Goal: Task Accomplishment & Management: Use online tool/utility

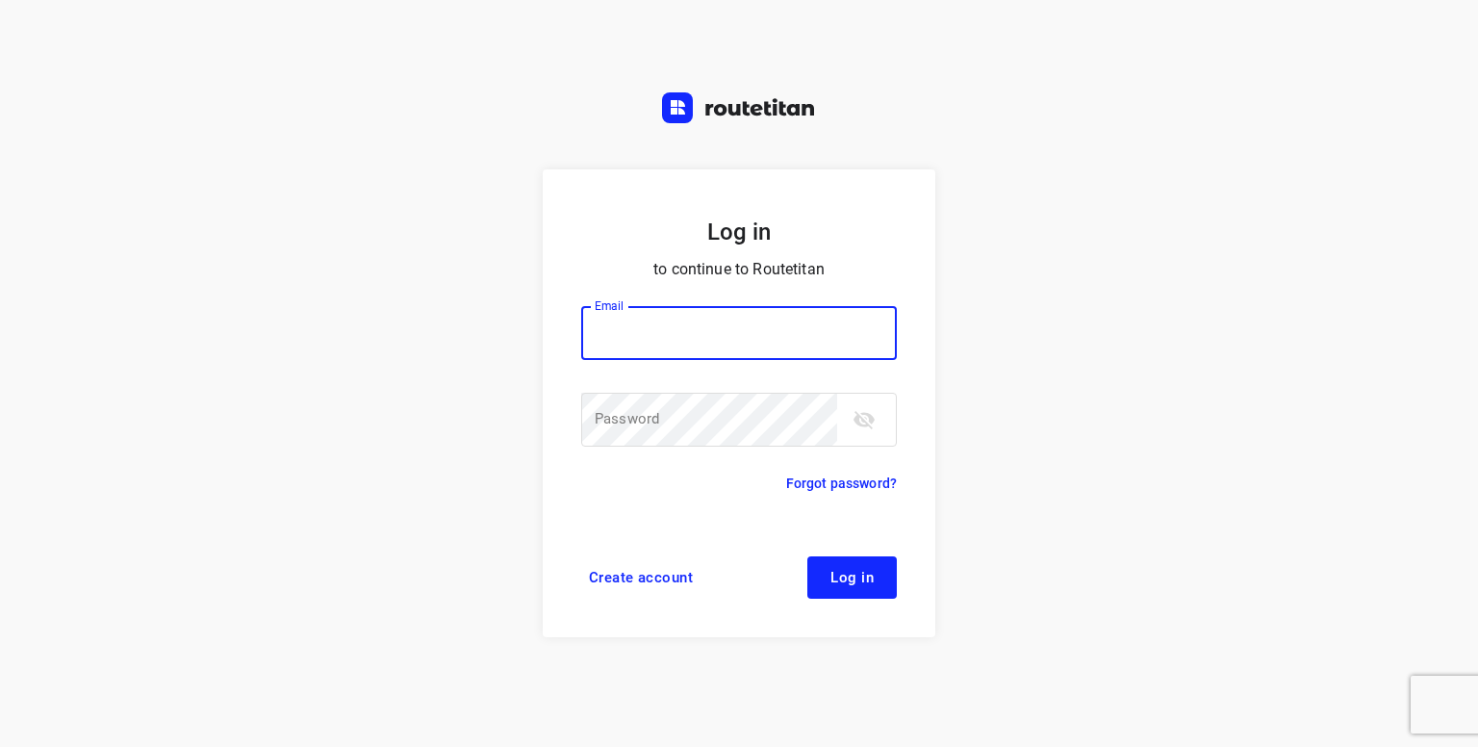
click at [688, 351] on input "email" at bounding box center [739, 333] width 316 height 54
type input "[PERSON_NAME][EMAIL_ADDRESS][DOMAIN_NAME]"
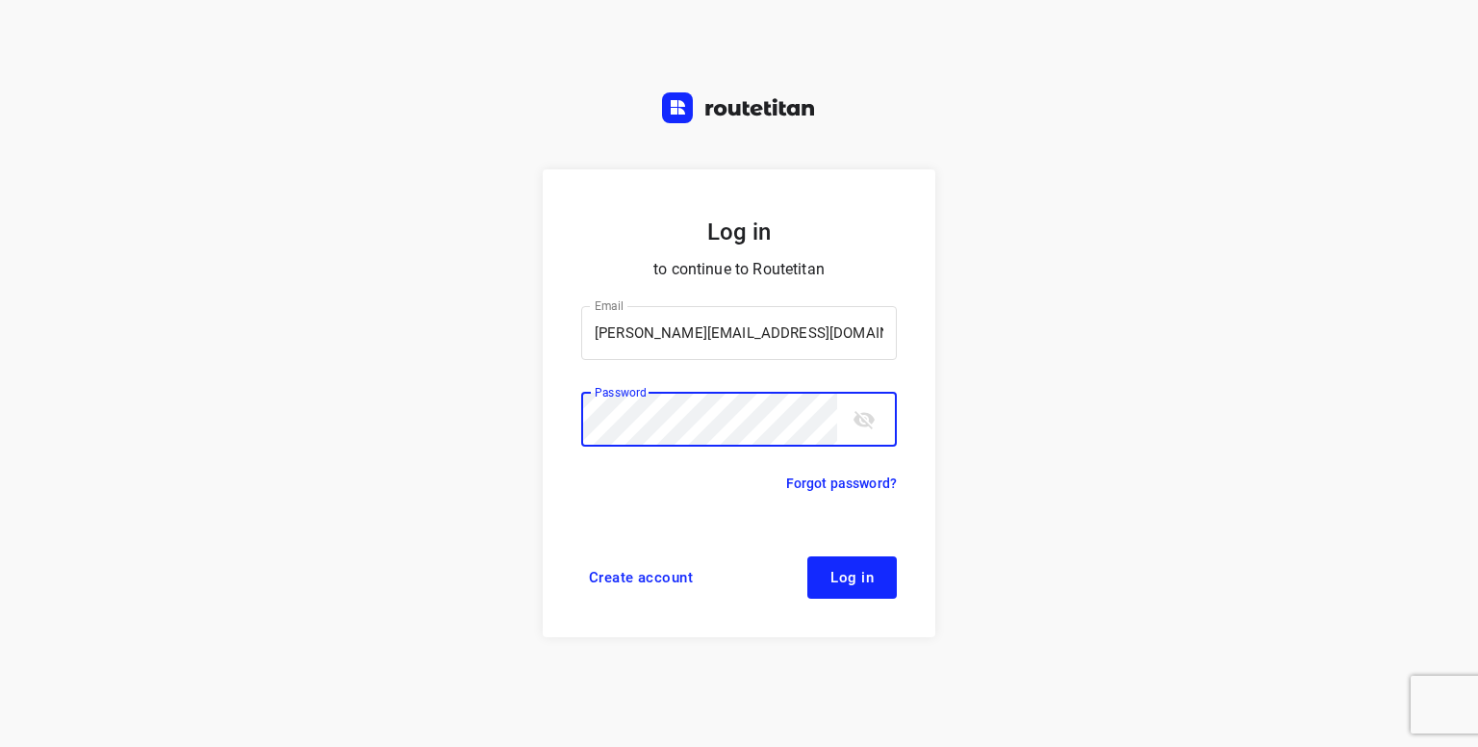
click at [807, 556] on button "Log in" at bounding box center [851, 577] width 89 height 42
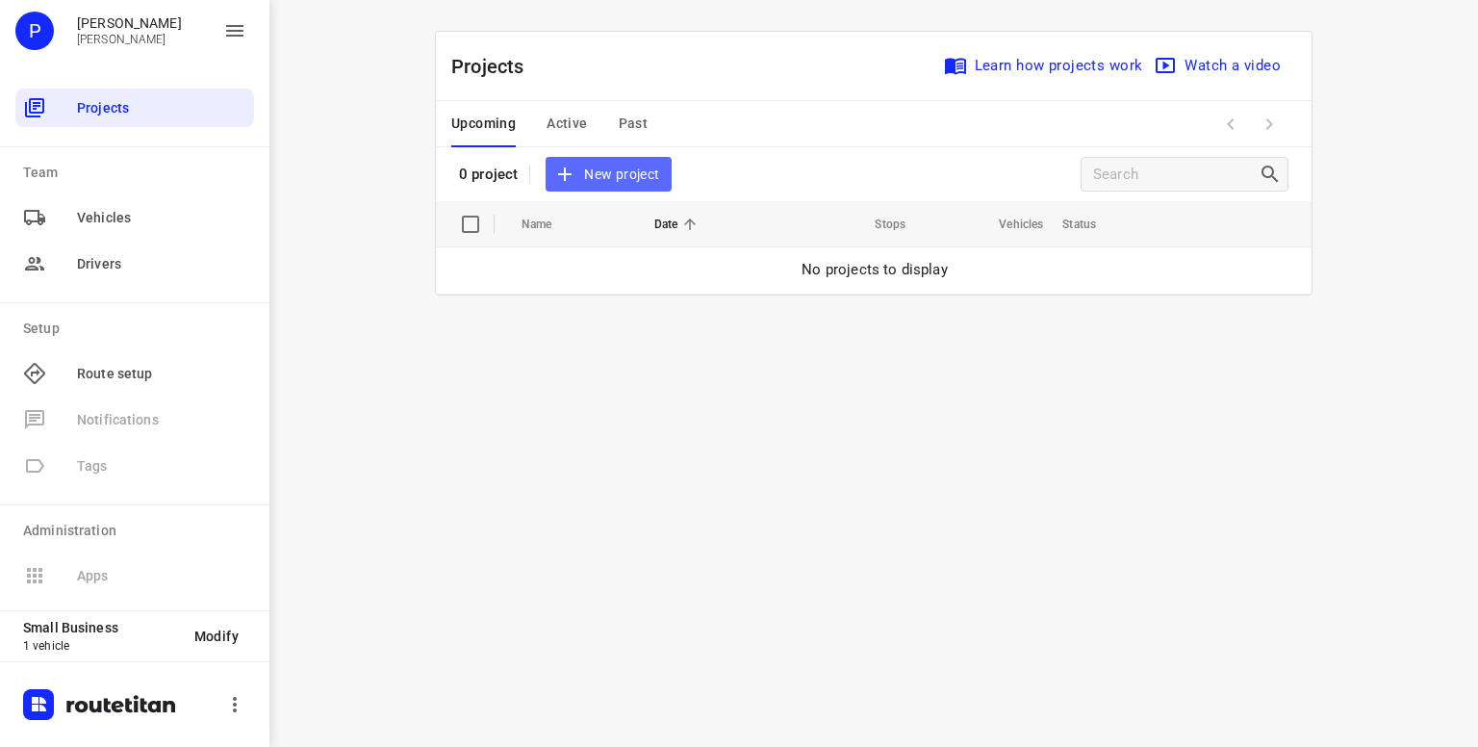
click at [596, 174] on span "New project" at bounding box center [608, 175] width 102 height 24
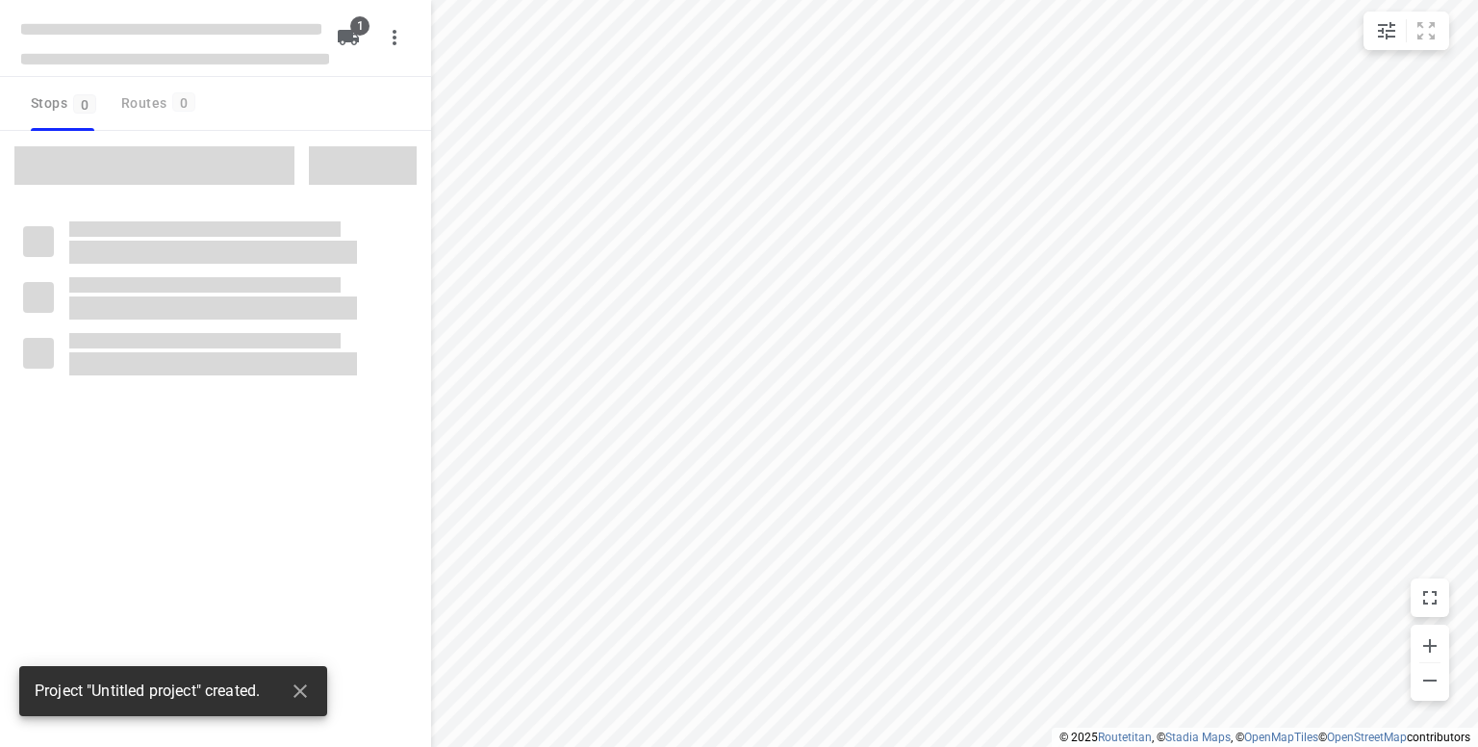
type input "distance"
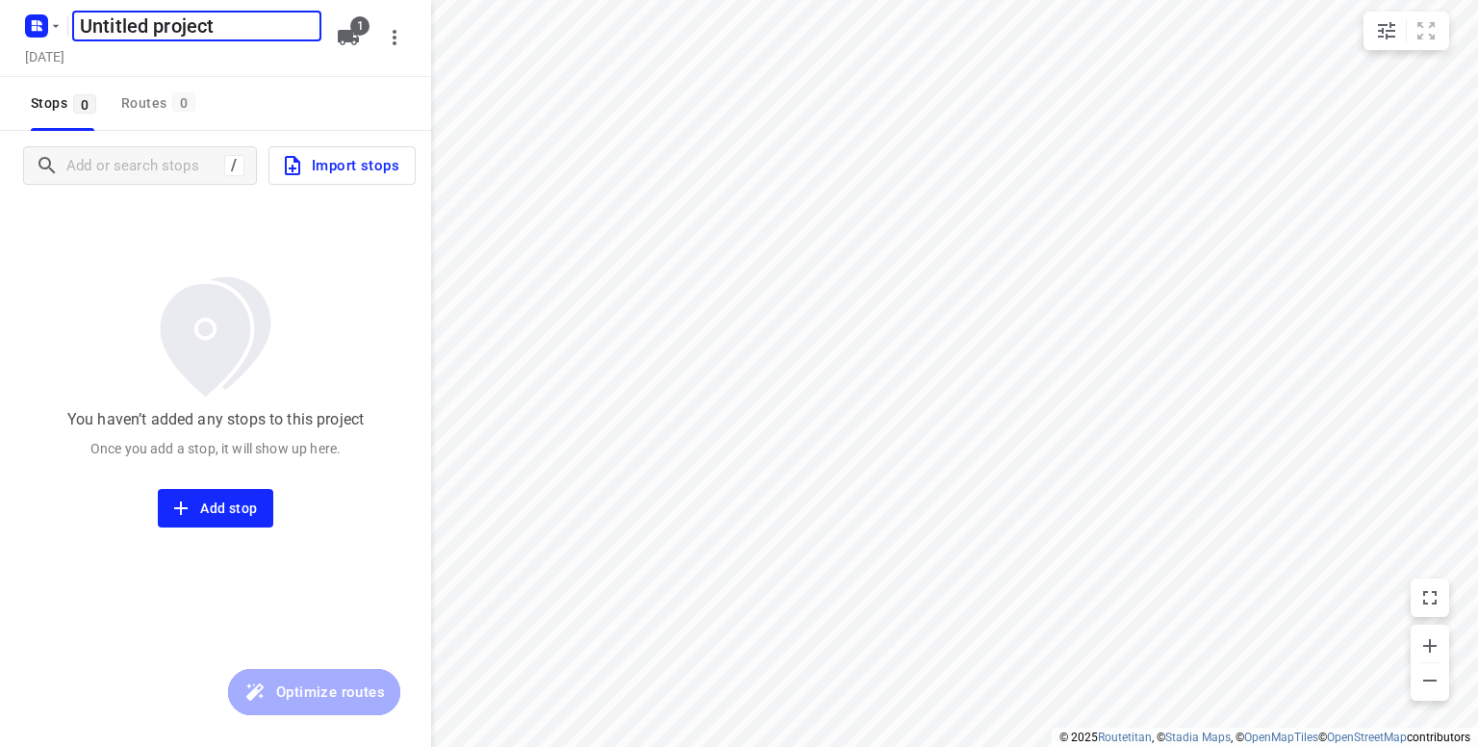
click at [249, 26] on input "Untitled project" at bounding box center [196, 26] width 249 height 31
type input "U"
type input "woensdag 17"
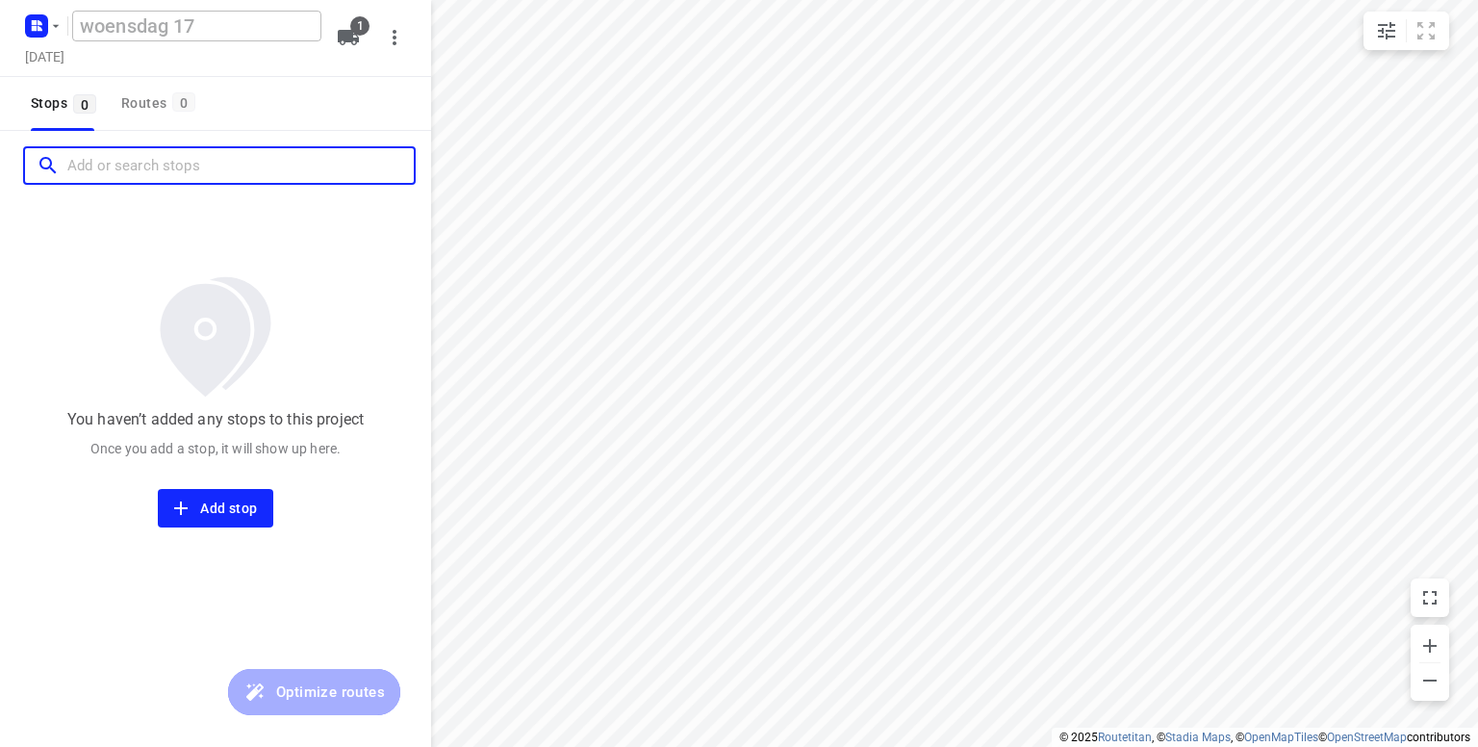
click at [171, 174] on input "Add or search stops" at bounding box center [240, 166] width 346 height 30
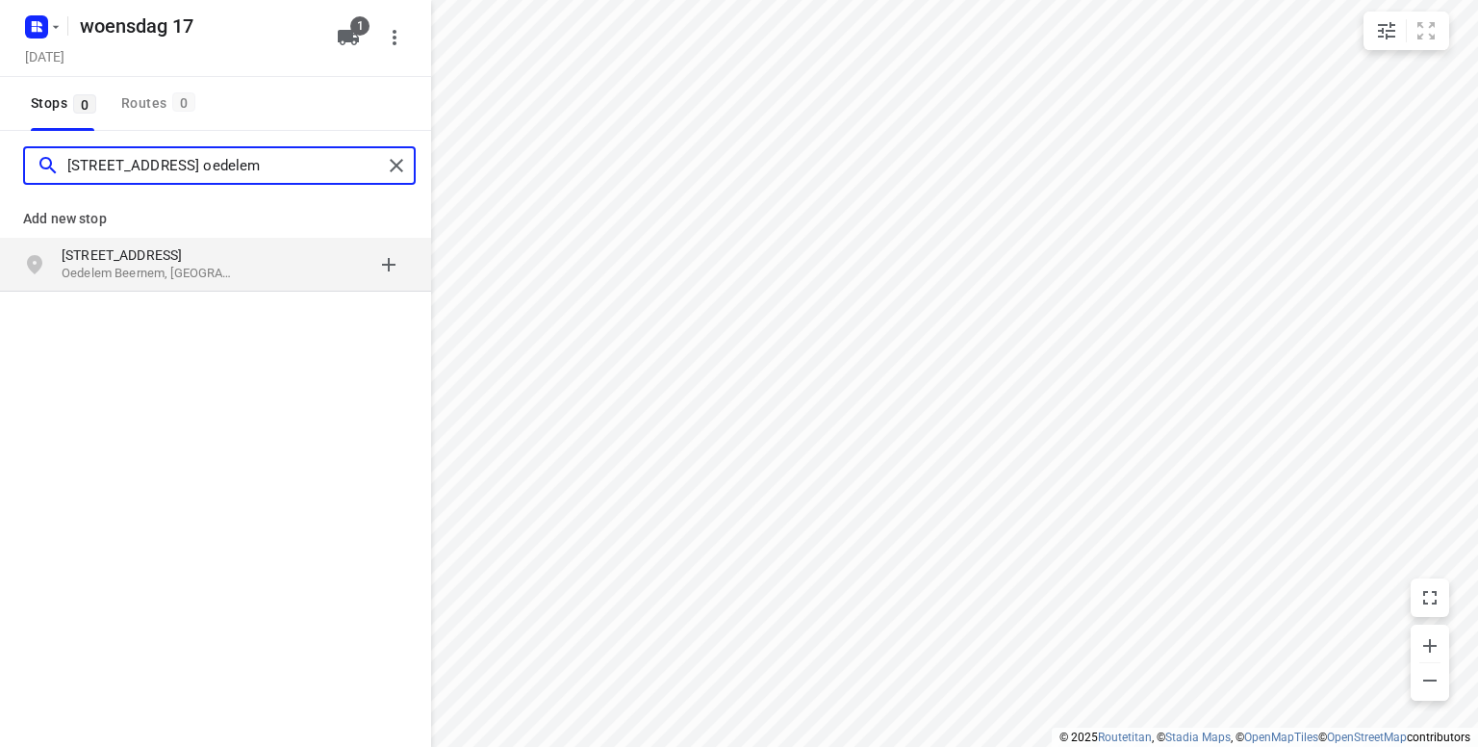
type input "bruggestraat 154 oedelem"
click at [131, 270] on p "Oedelem Beernem, België" at bounding box center [150, 274] width 177 height 18
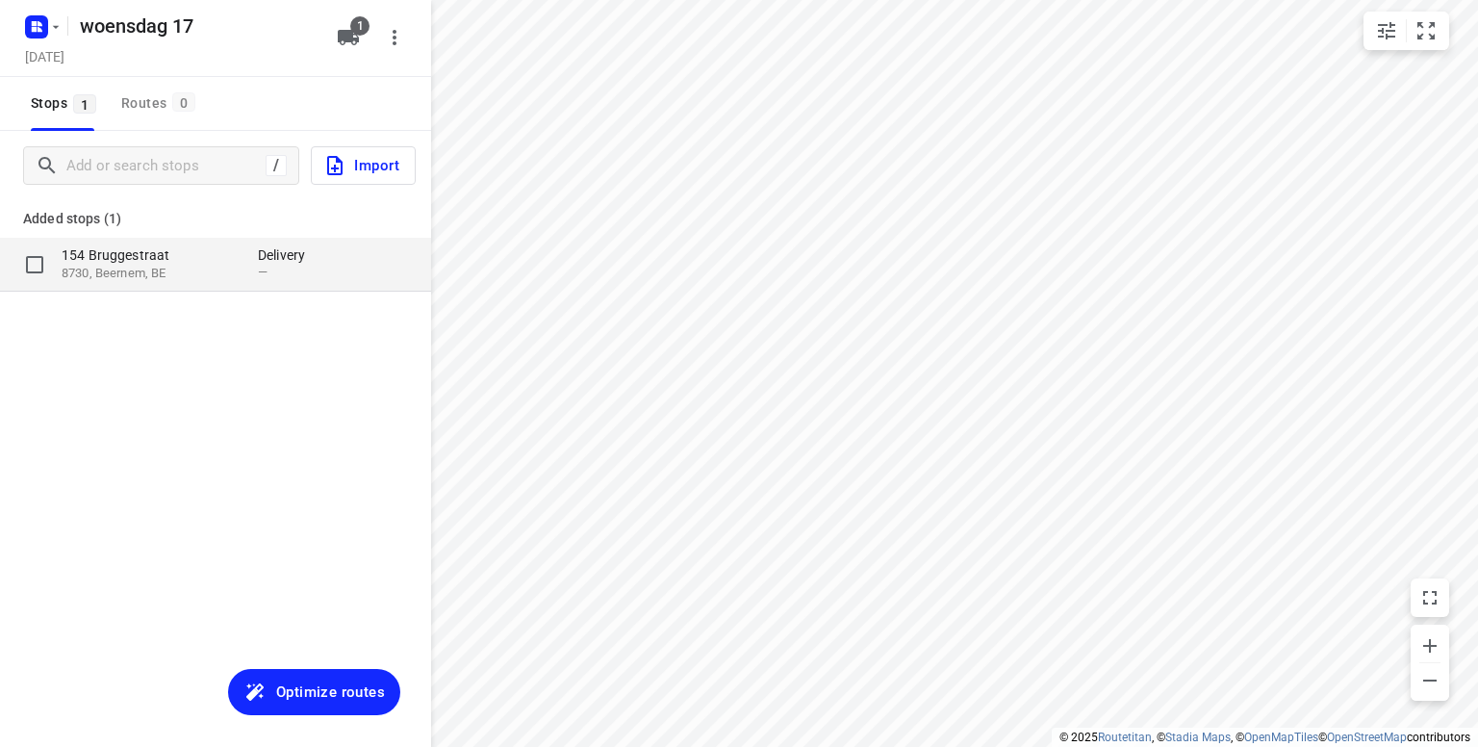
click at [164, 248] on p "154 Bruggestraat" at bounding box center [150, 254] width 177 height 19
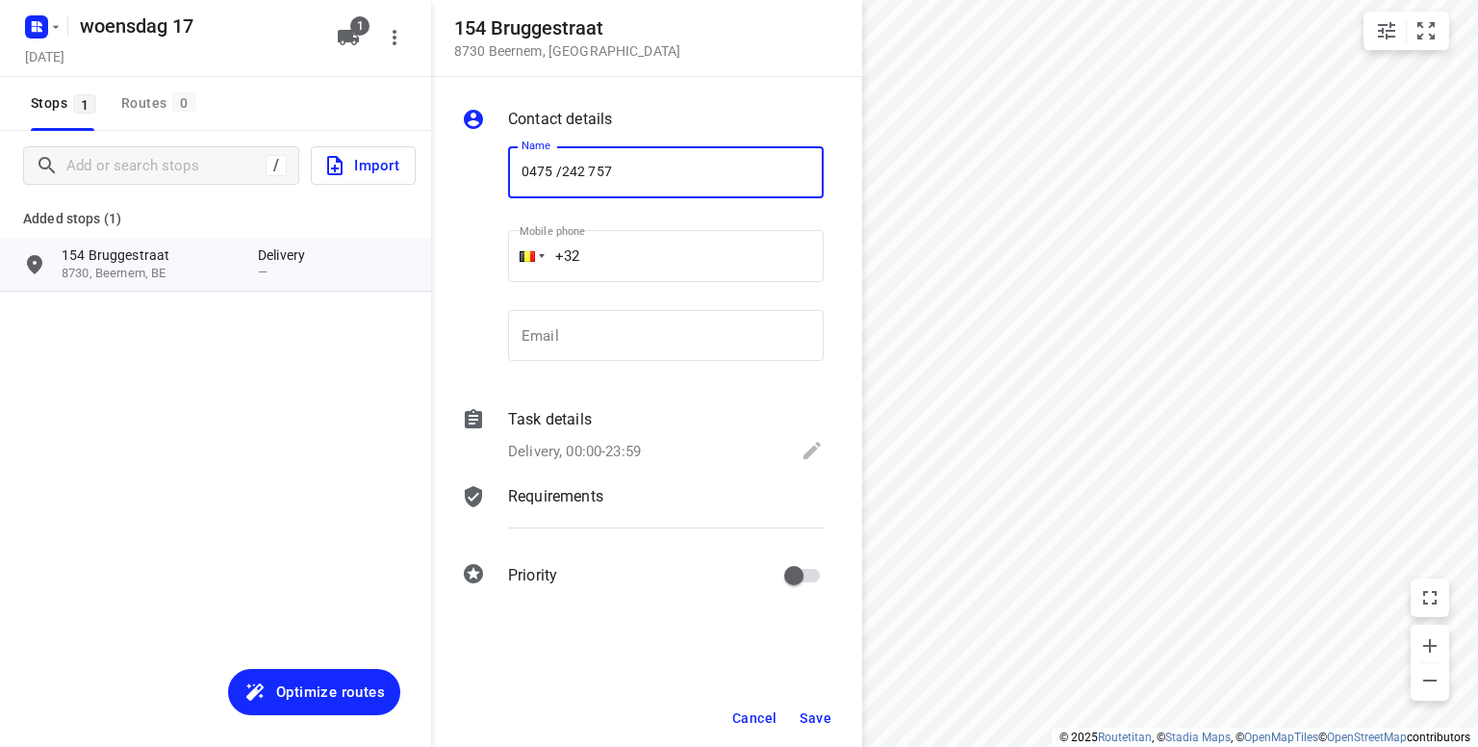
type input "0475 /242 757"
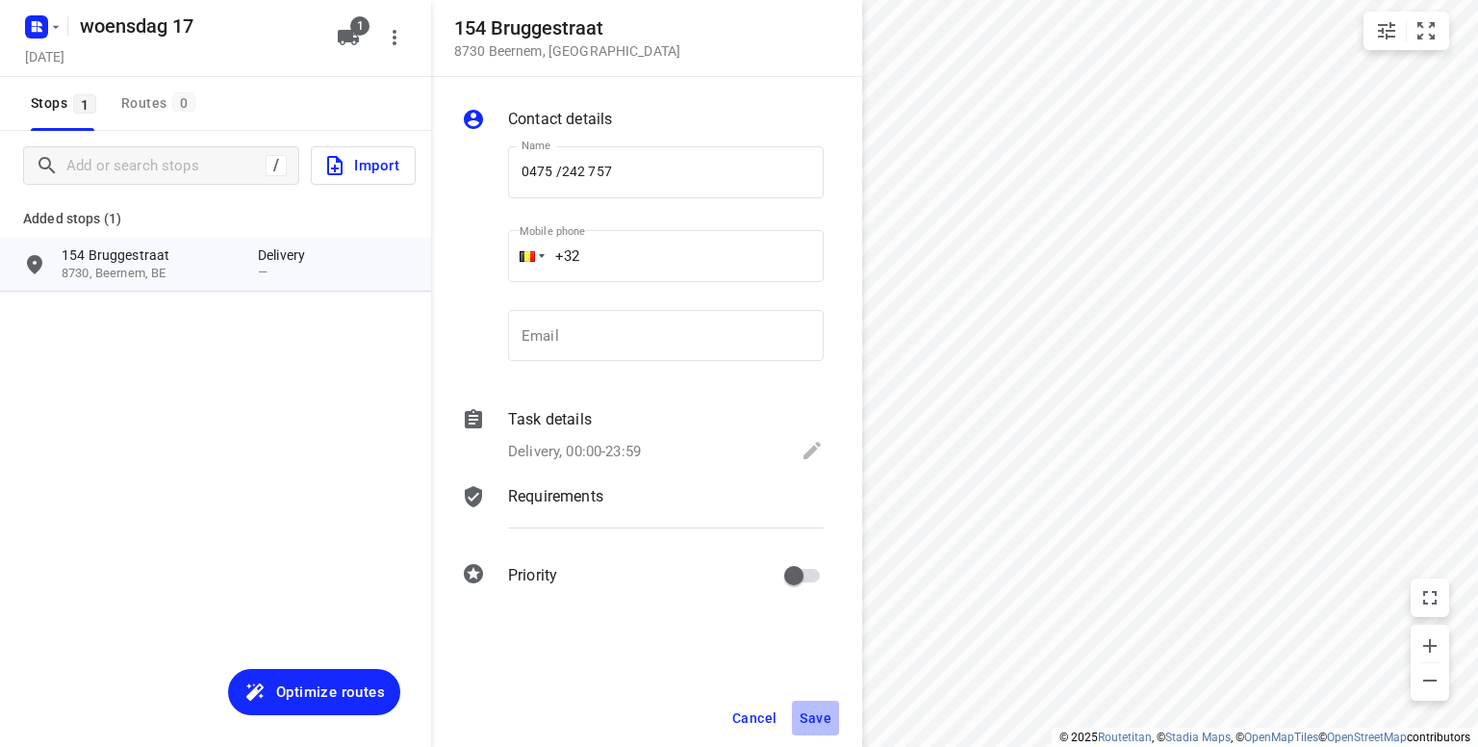
click at [808, 715] on span "Save" at bounding box center [816, 717] width 32 height 15
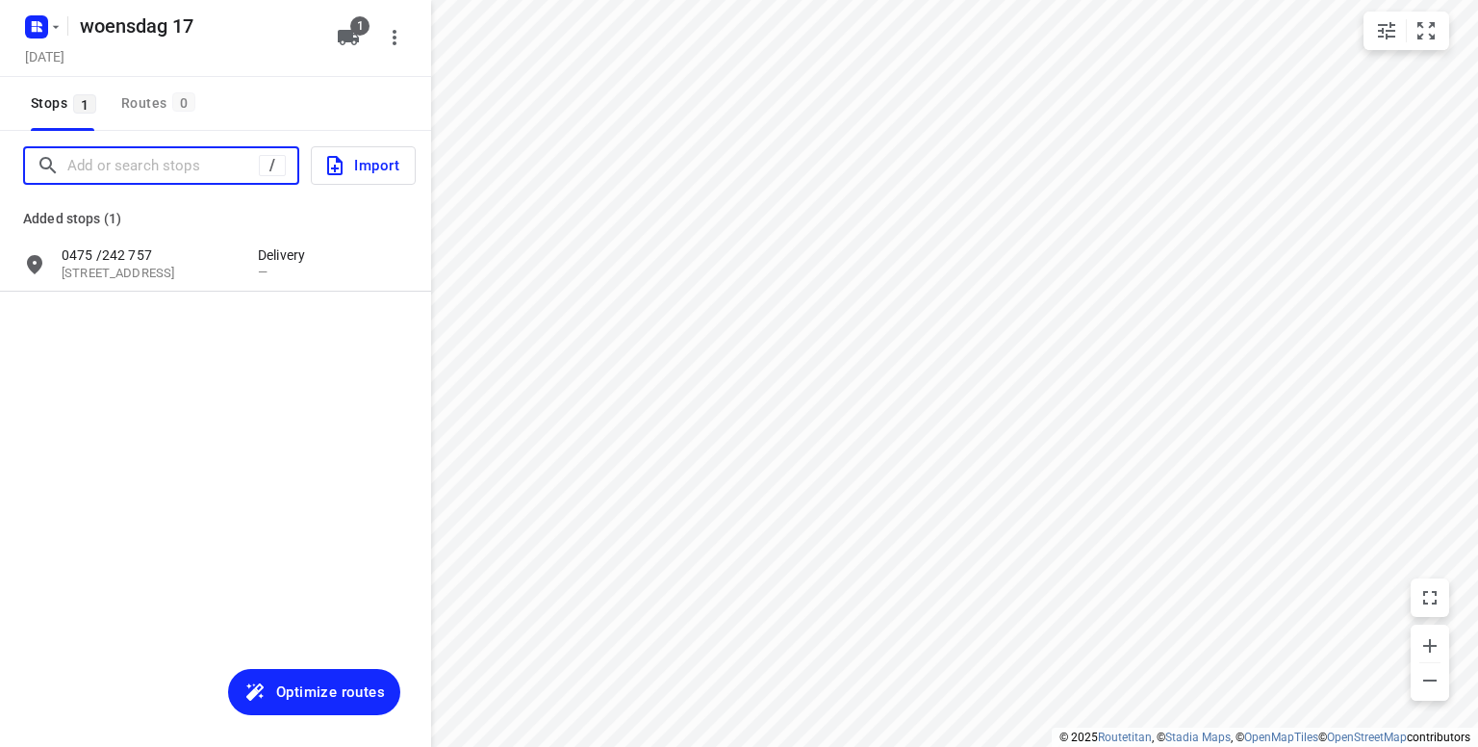
click at [155, 170] on input "Add or search stops" at bounding box center [162, 166] width 191 height 30
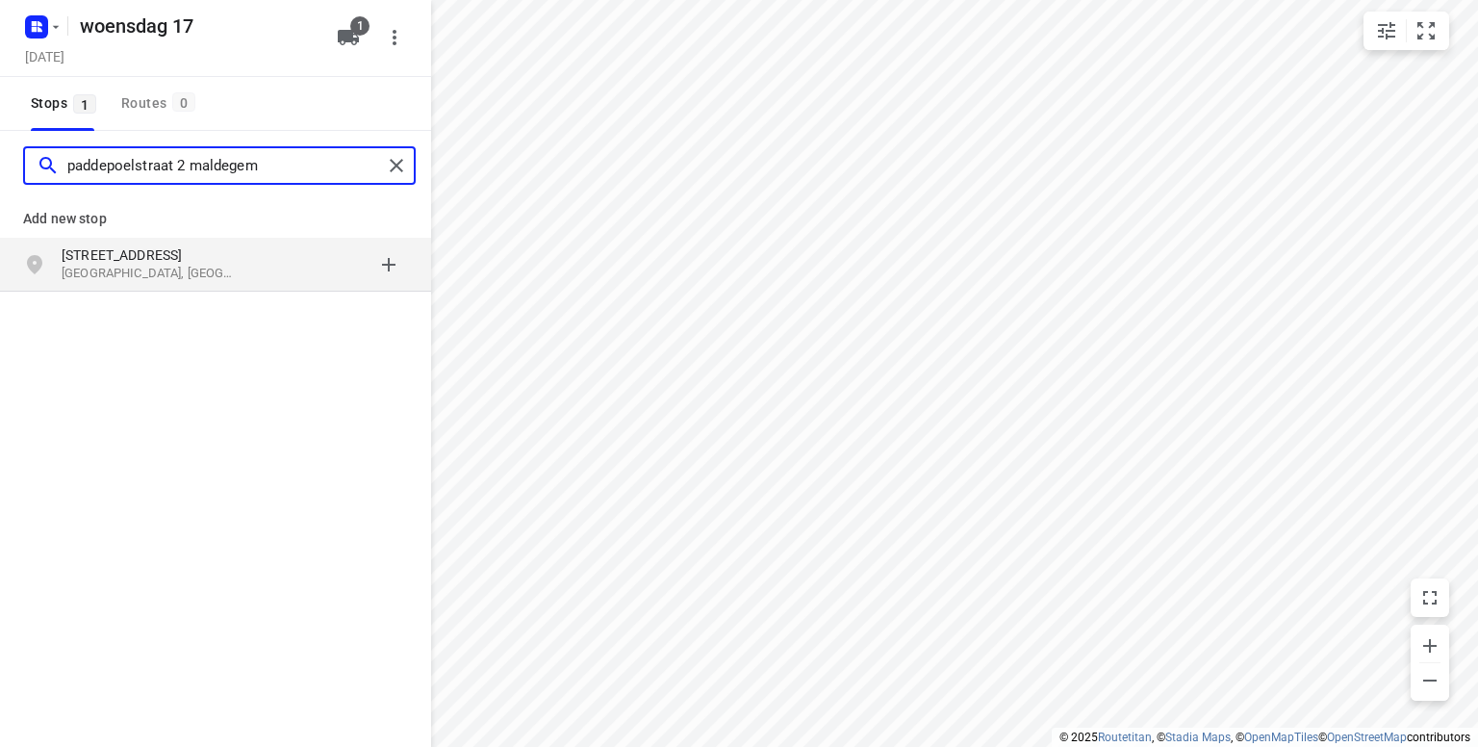
type input "paddepoelstraat 2 maldegem"
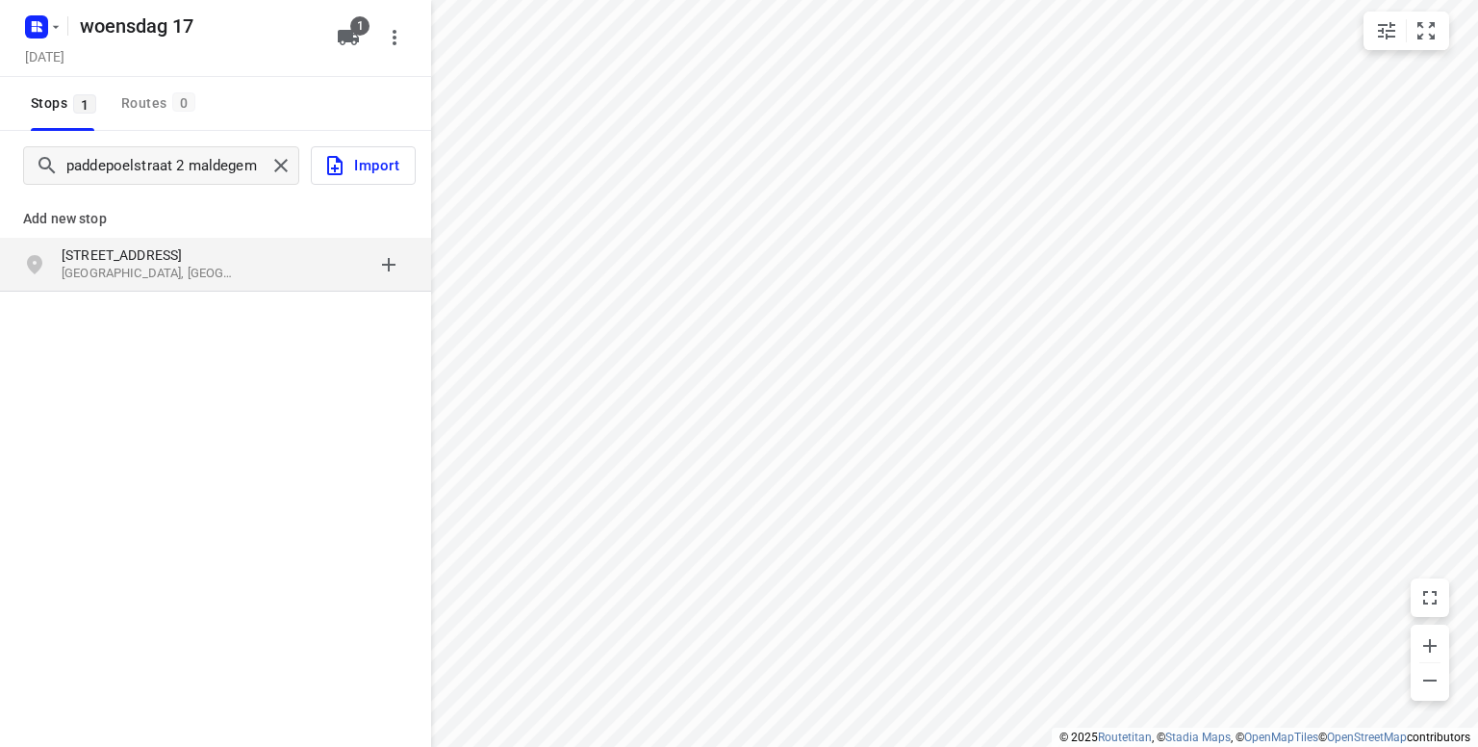
click at [108, 267] on p "Maldegem, België" at bounding box center [150, 274] width 177 height 18
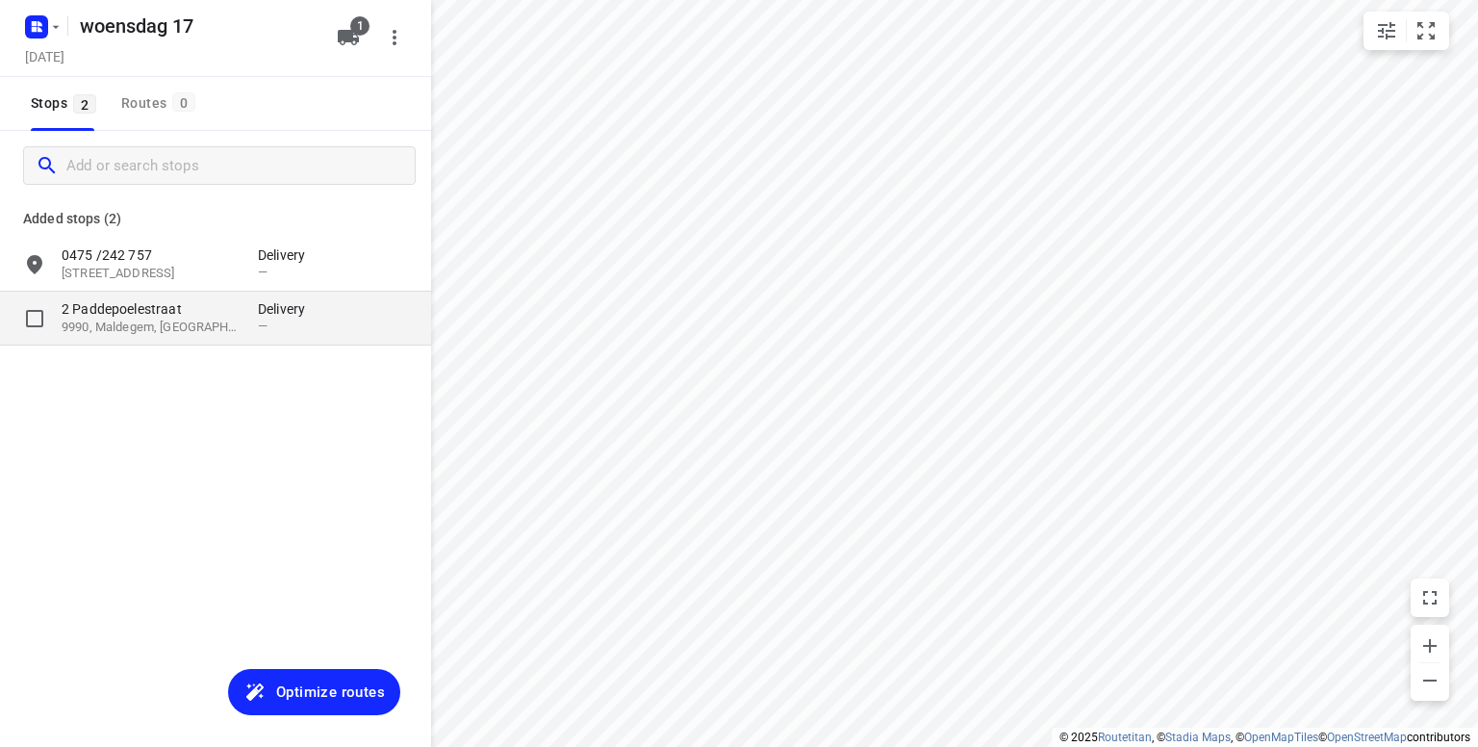
click at [208, 332] on p "9990, Maldegem, BE" at bounding box center [150, 327] width 177 height 18
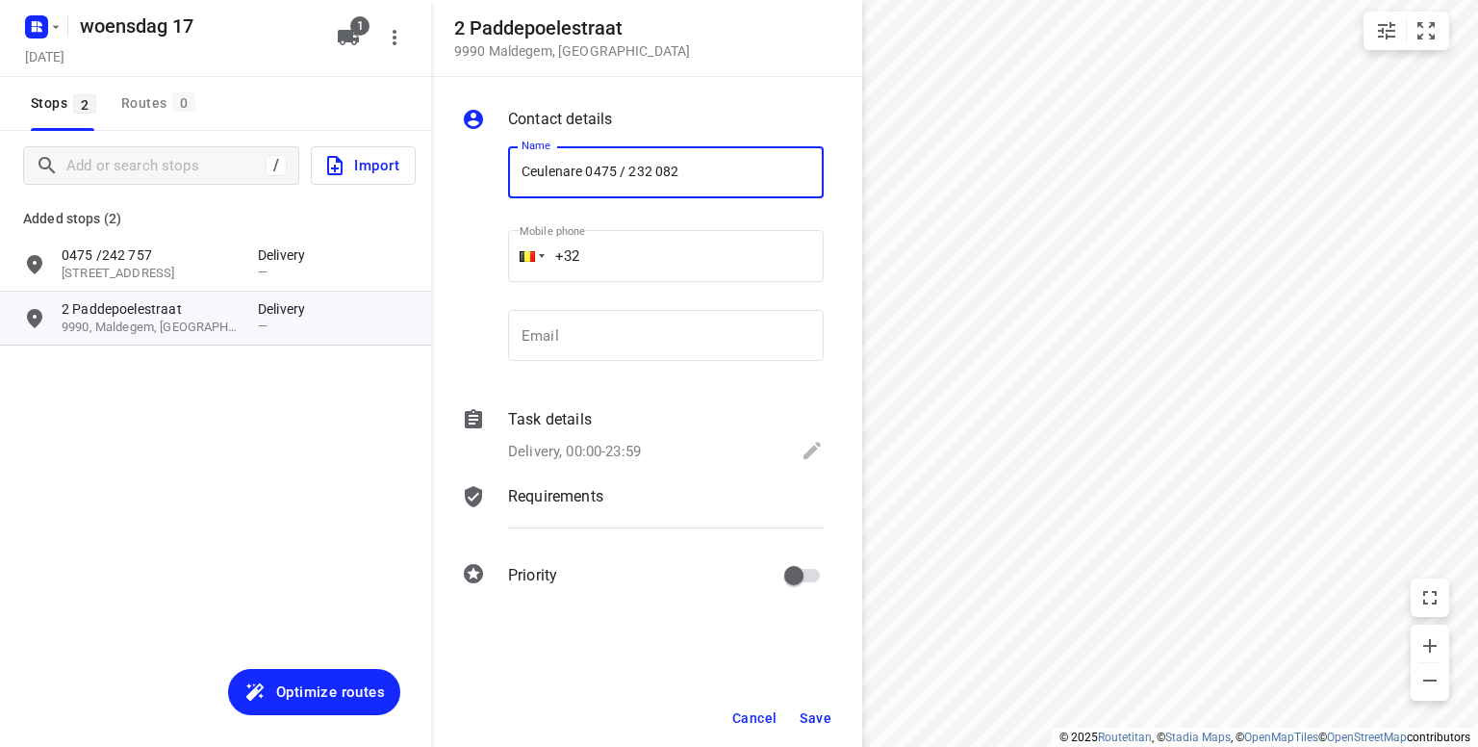
type input "Ceulenare 0475 / 232 082"
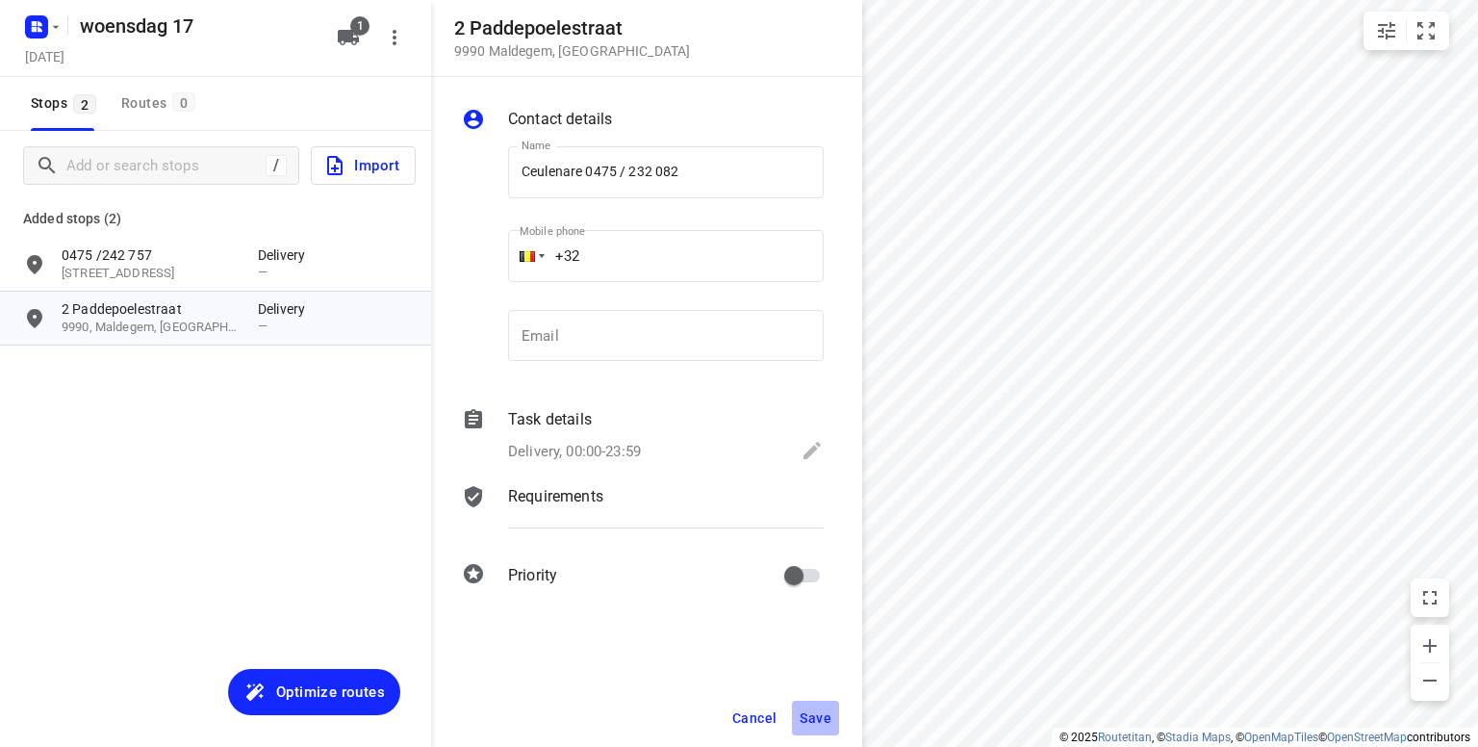
click at [817, 714] on span "Save" at bounding box center [816, 717] width 32 height 15
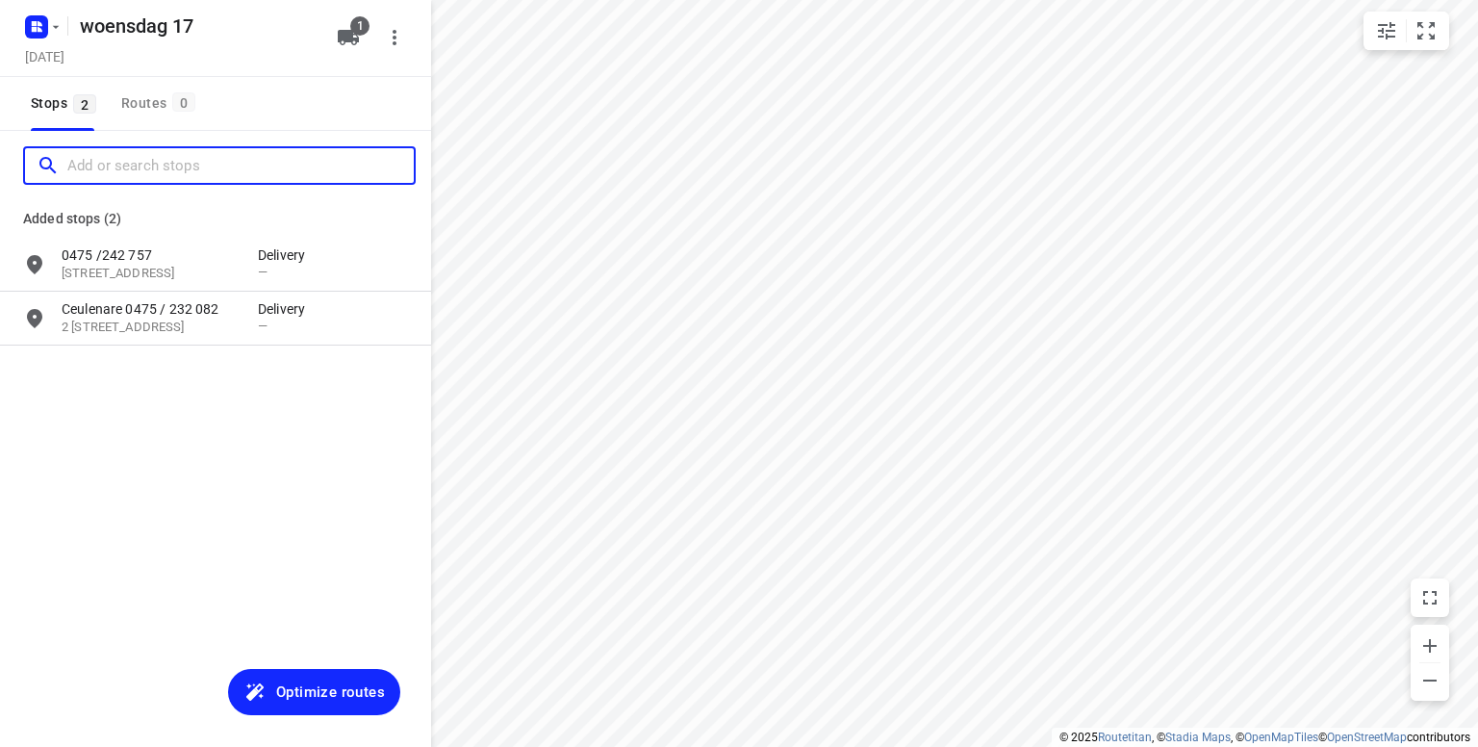
click at [119, 163] on input "Add or search stops" at bounding box center [240, 166] width 346 height 30
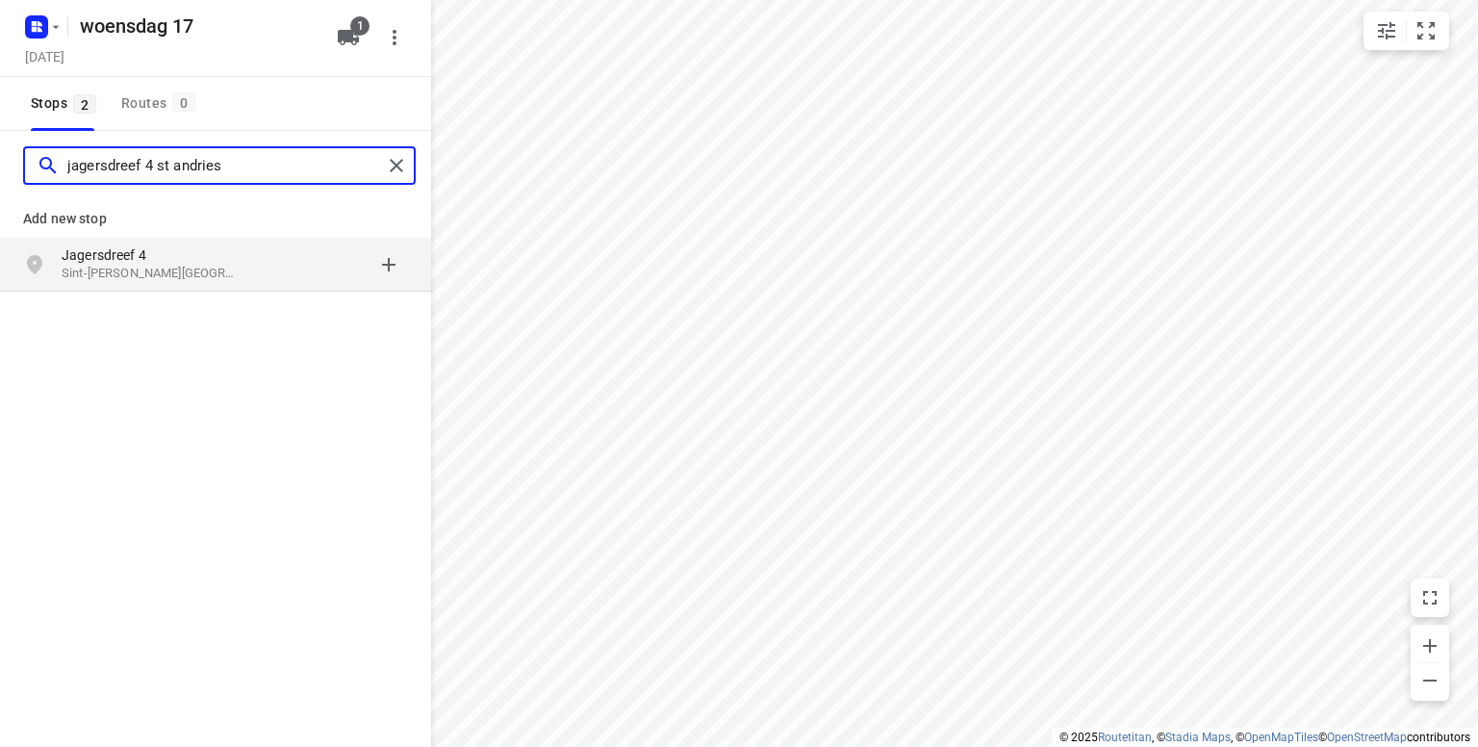
type input "jagersdreef 4 st andries"
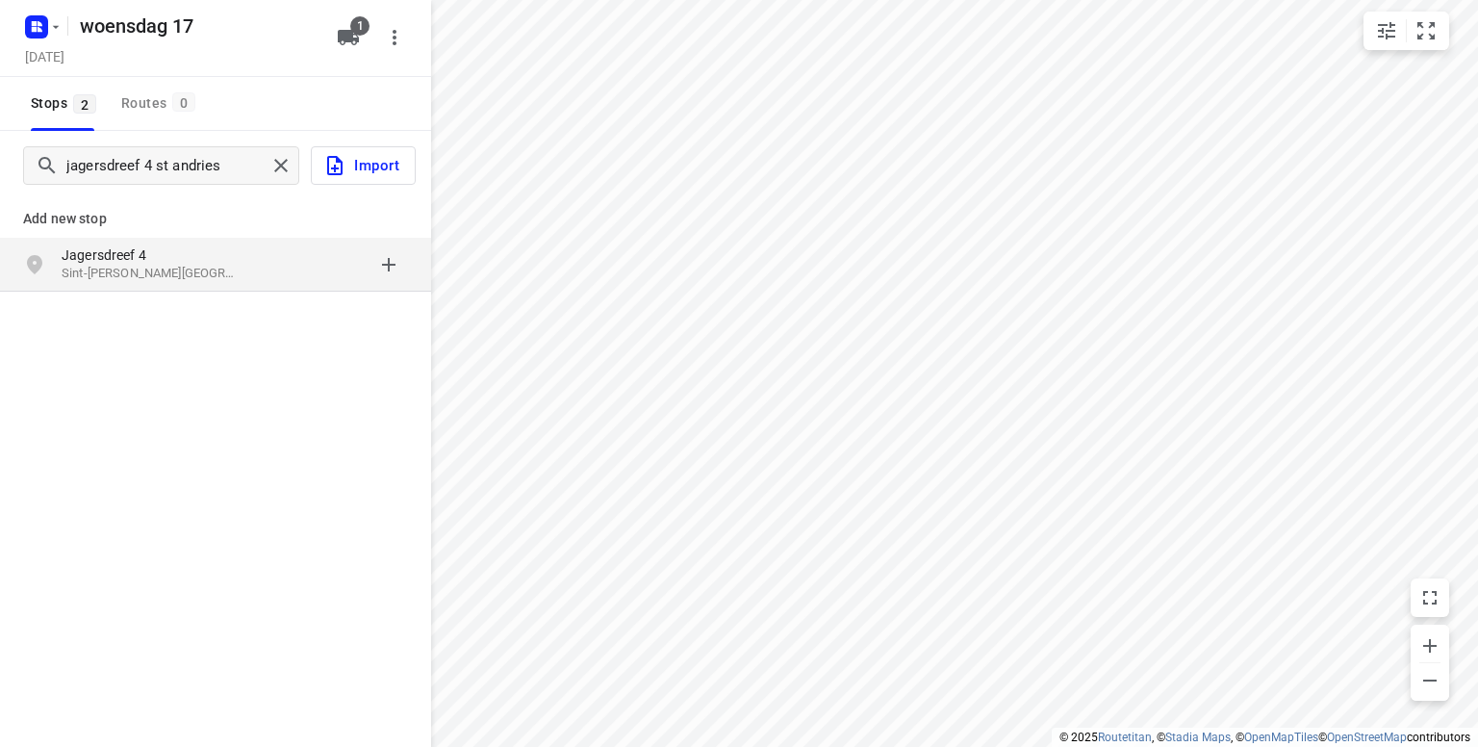
click at [81, 262] on p "Jagersdreef 4" at bounding box center [150, 254] width 177 height 19
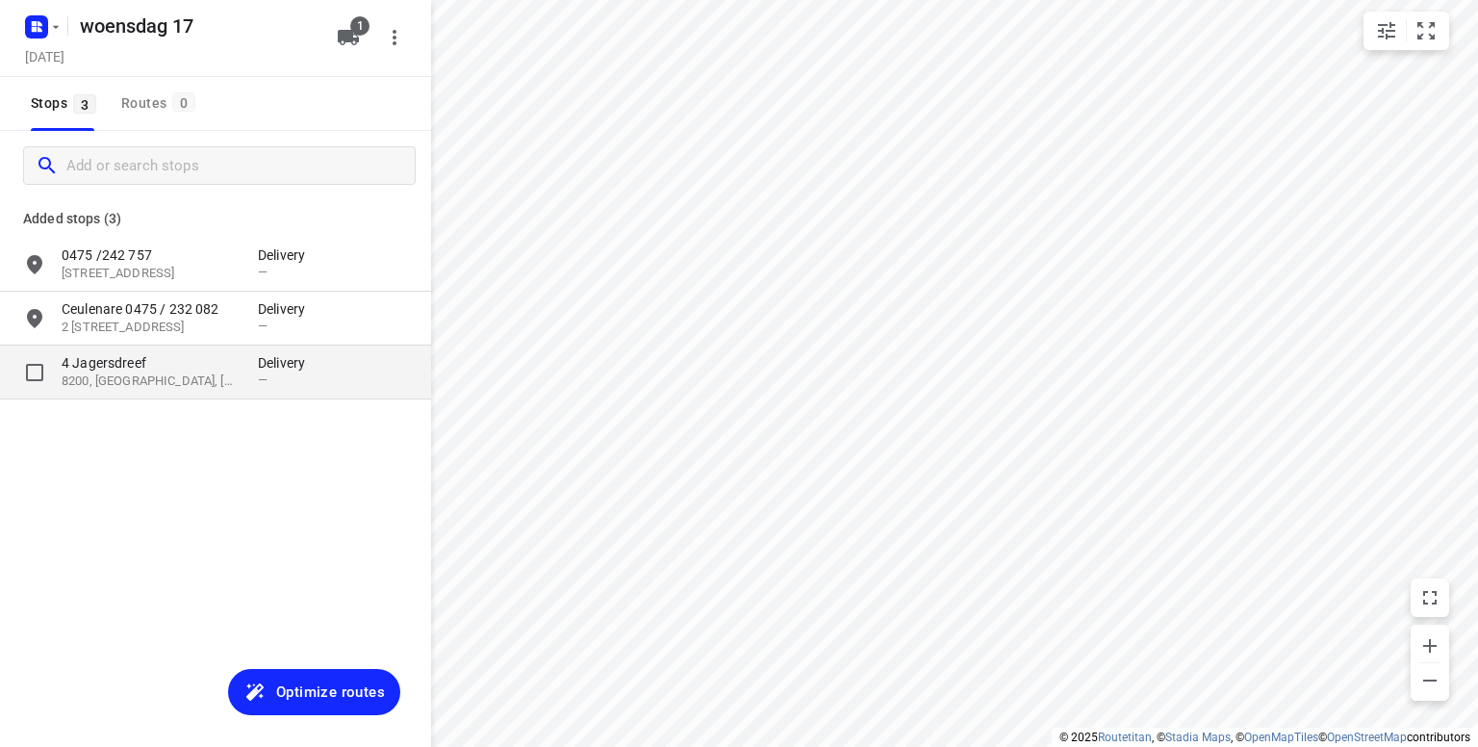
click at [92, 372] on p "8200, Brugge, BE" at bounding box center [150, 381] width 177 height 18
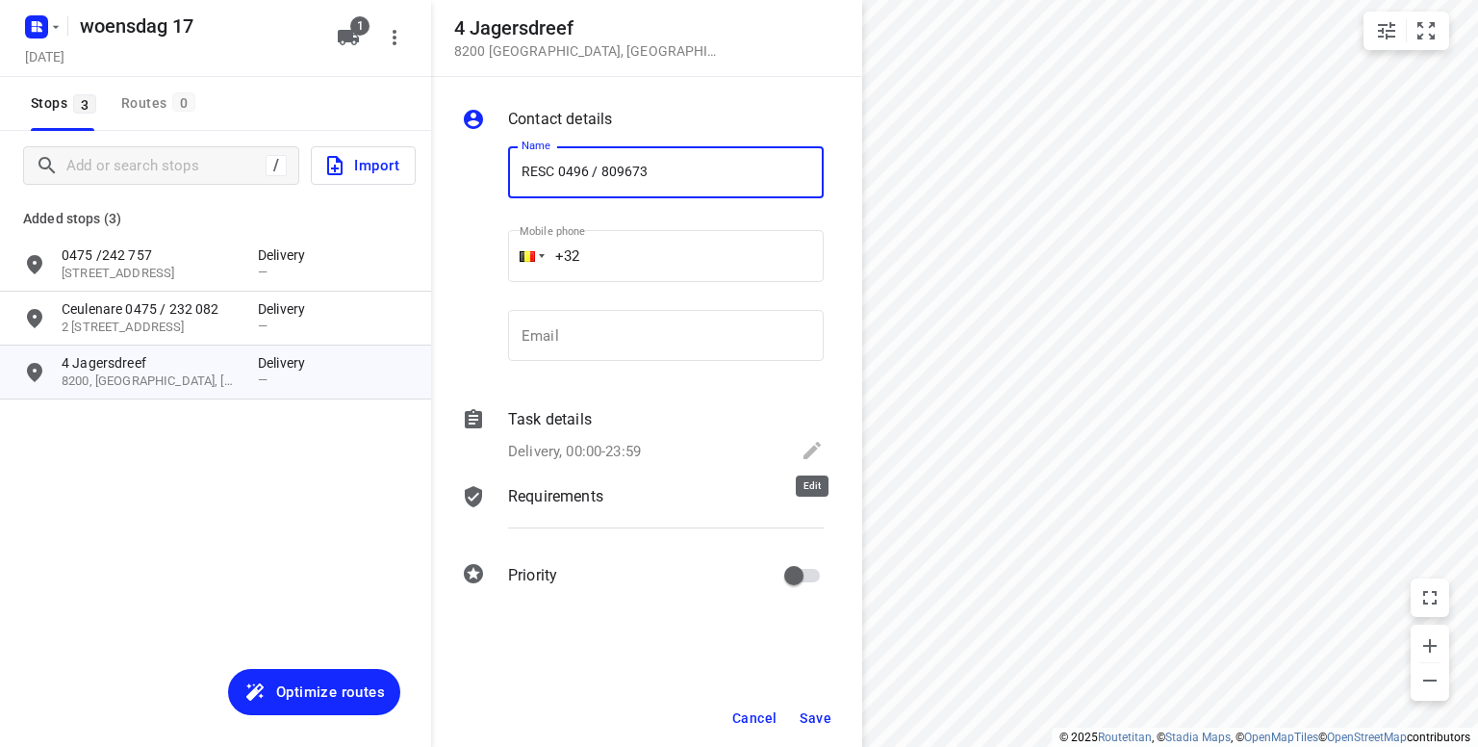
type input "RESC 0496 / 809673"
click at [804, 455] on icon at bounding box center [811, 450] width 17 height 17
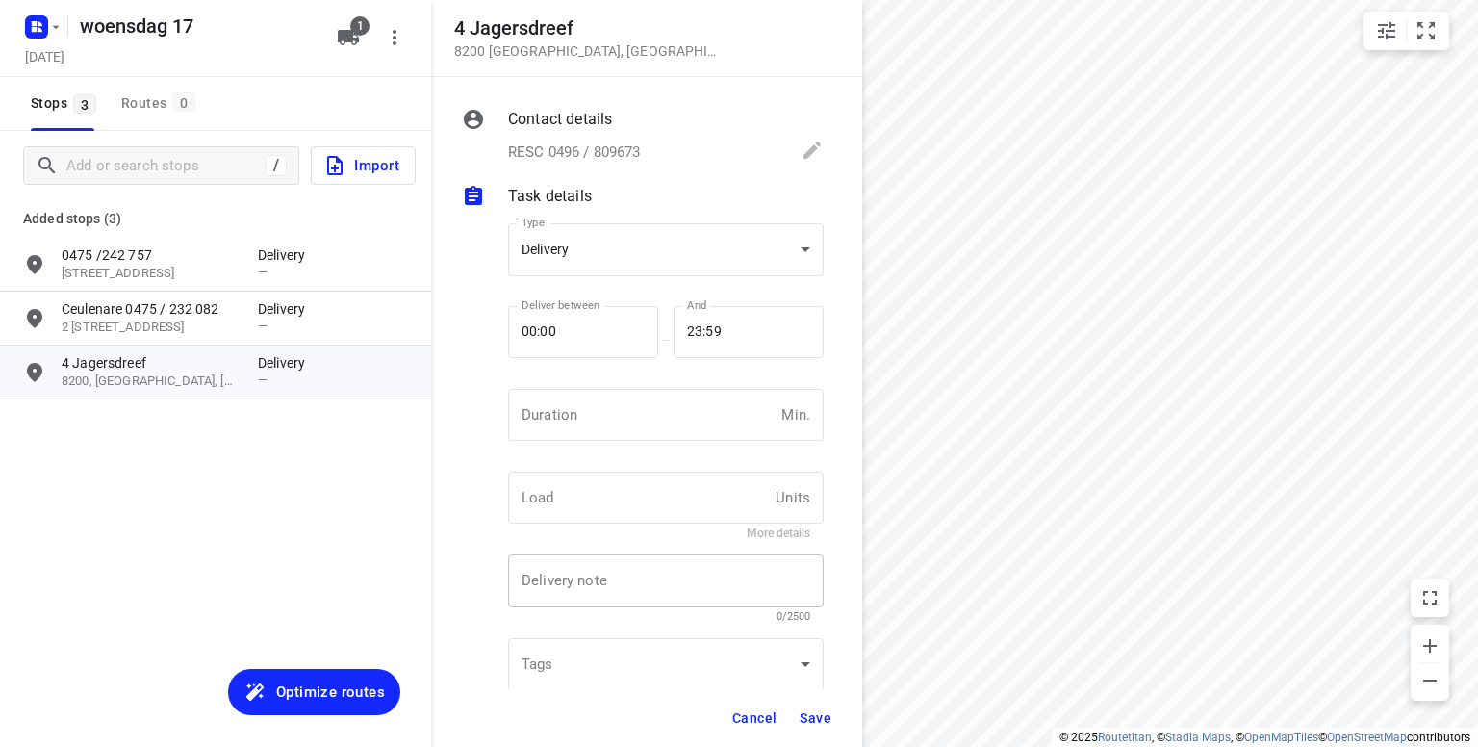
click at [629, 586] on textarea at bounding box center [665, 580] width 289 height 17
type textarea "Boom achteraan"
click at [808, 721] on span "Save" at bounding box center [816, 717] width 32 height 15
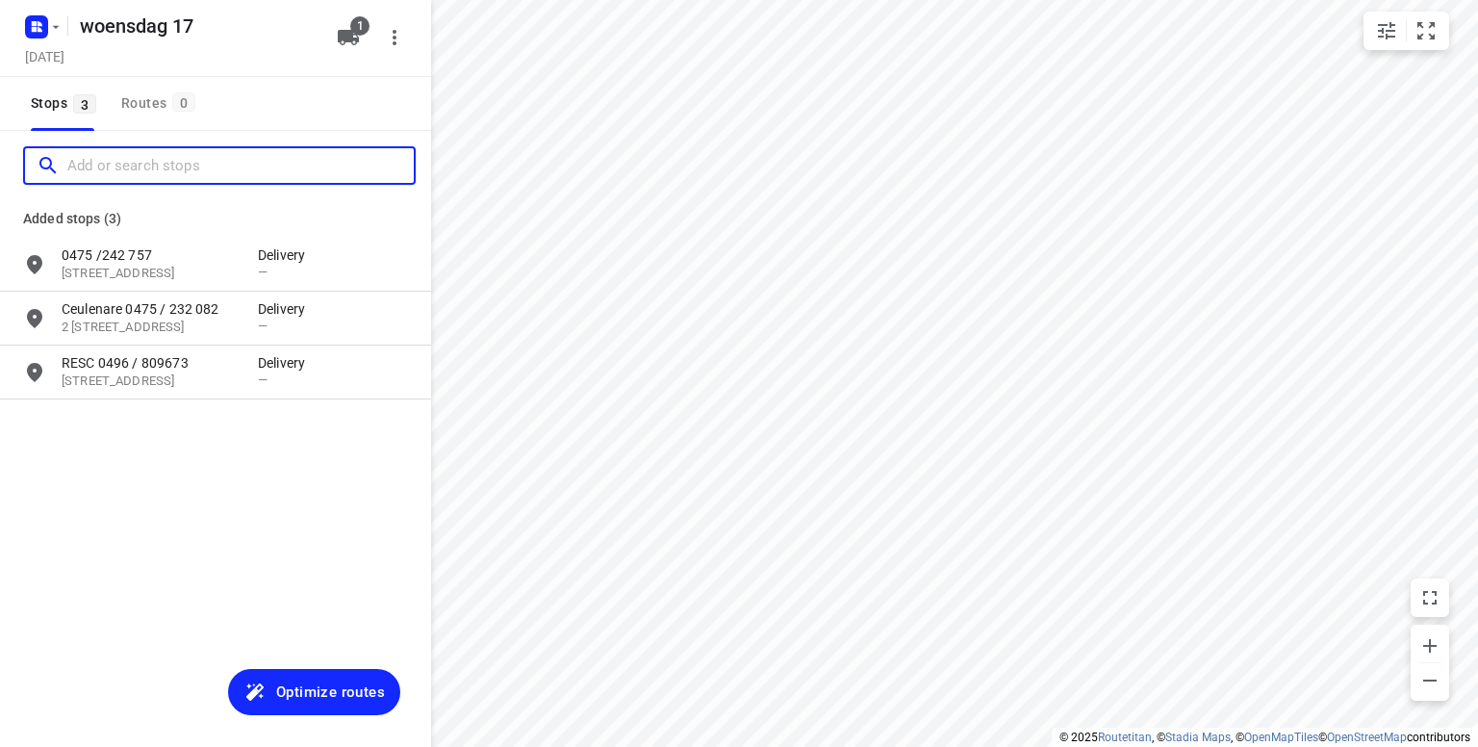
click at [163, 165] on input "Add or search stops" at bounding box center [240, 166] width 346 height 30
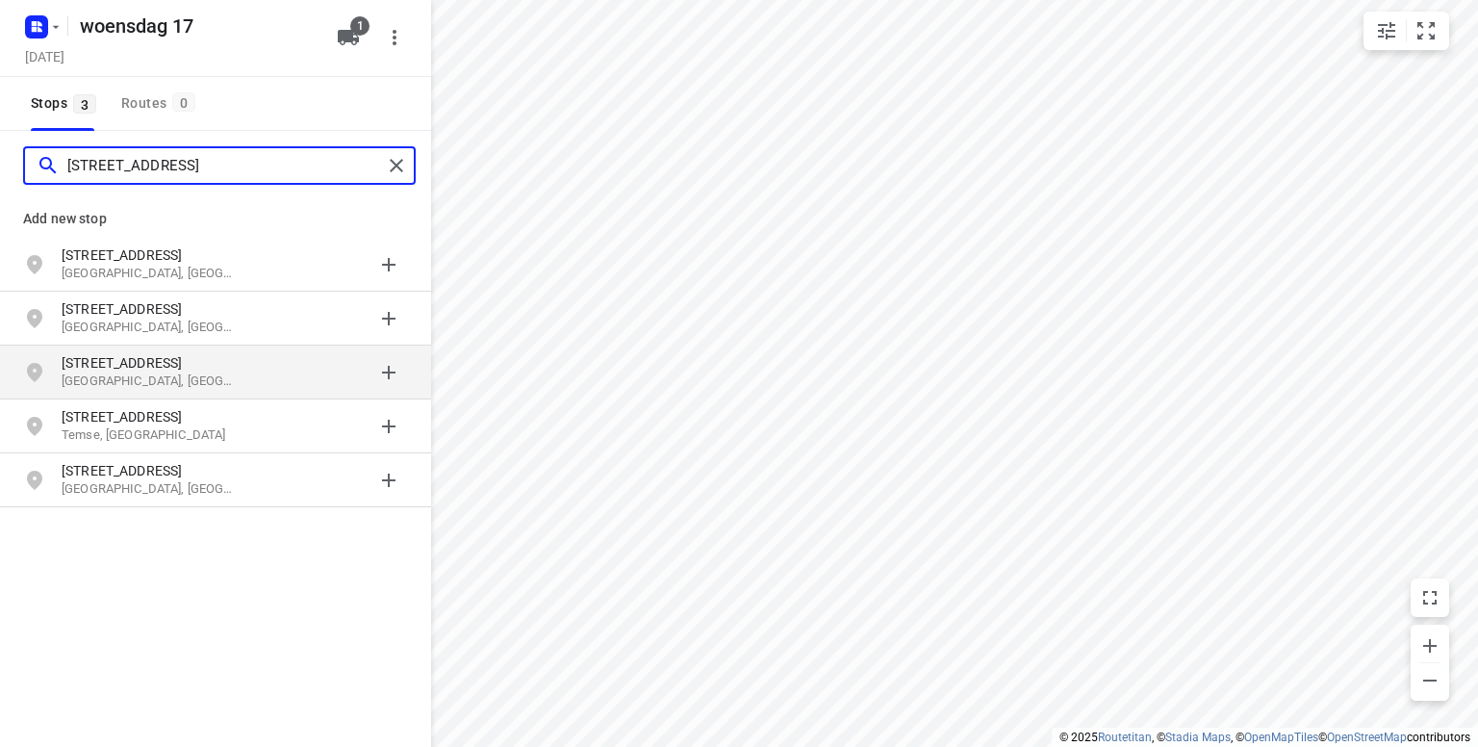
type input "doornstraat 215"
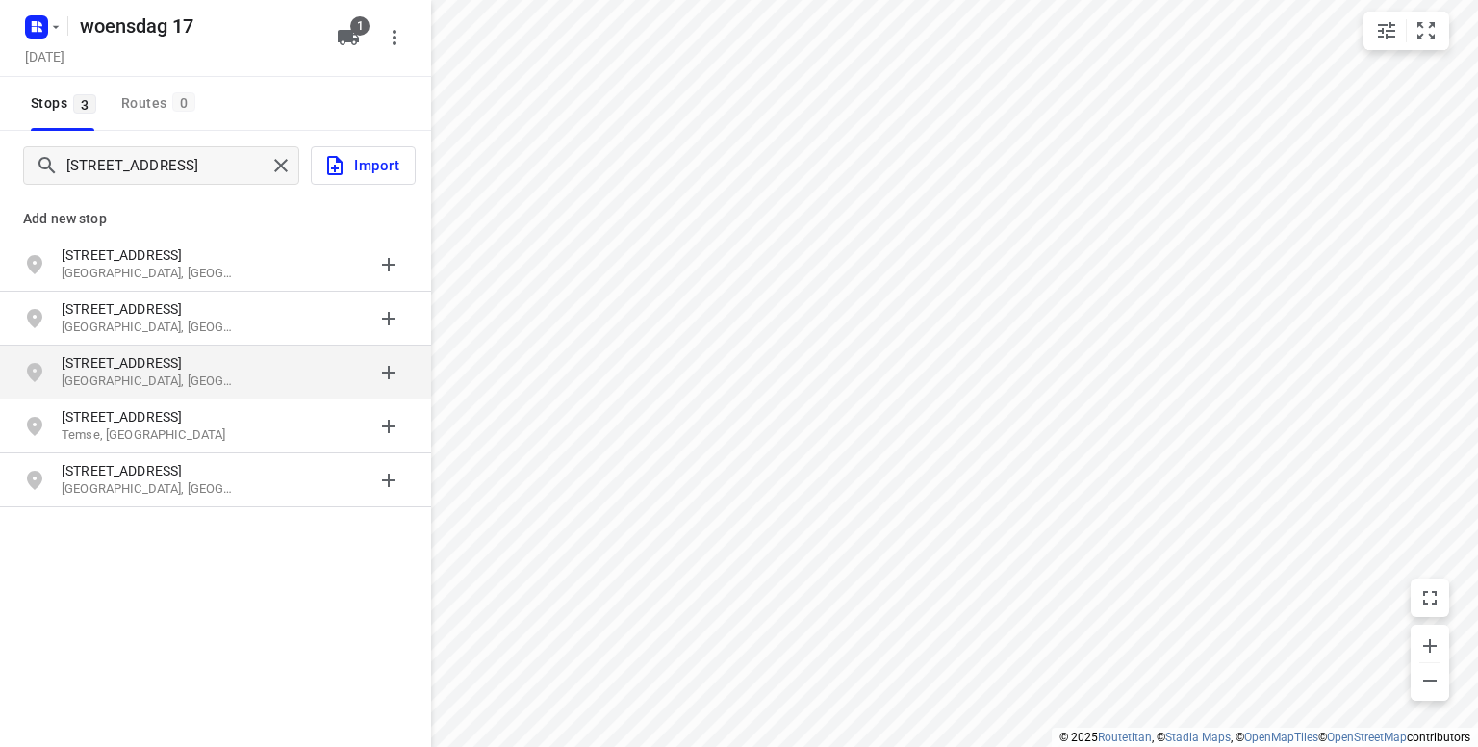
click at [135, 372] on p "Brugge, België" at bounding box center [150, 381] width 177 height 18
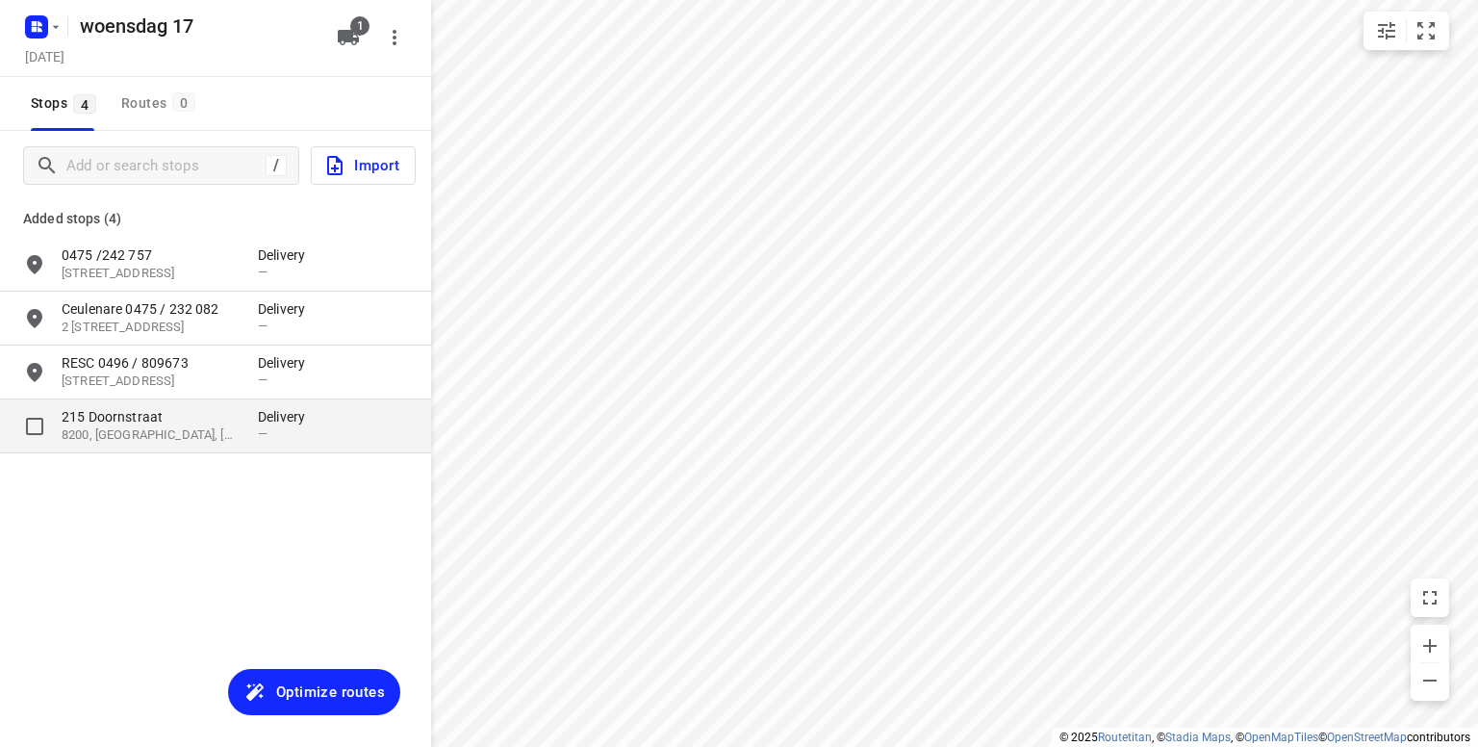
click at [139, 444] on p "8200, Brugge, BE" at bounding box center [150, 435] width 177 height 18
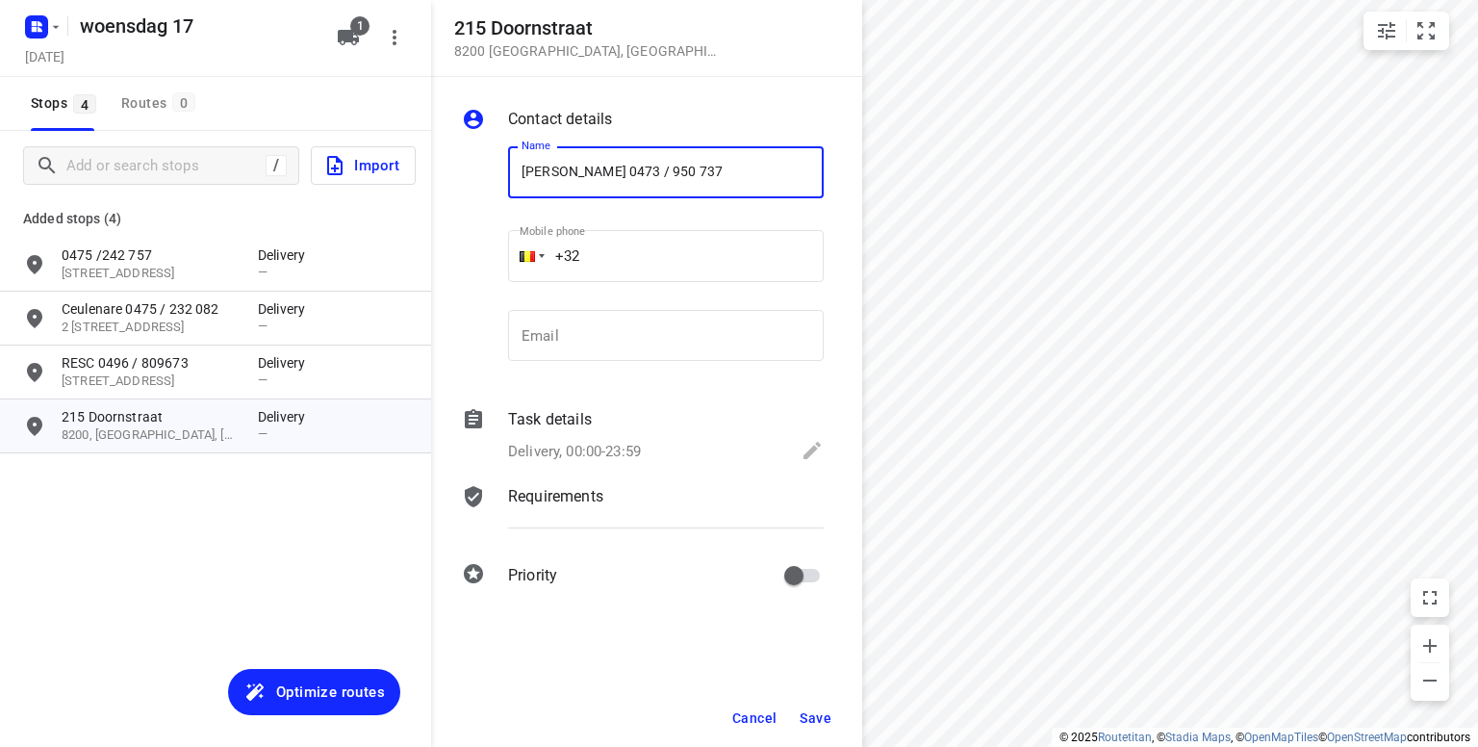
type input "Marianne 0473 / 950 737"
click at [812, 719] on span "Save" at bounding box center [816, 717] width 32 height 15
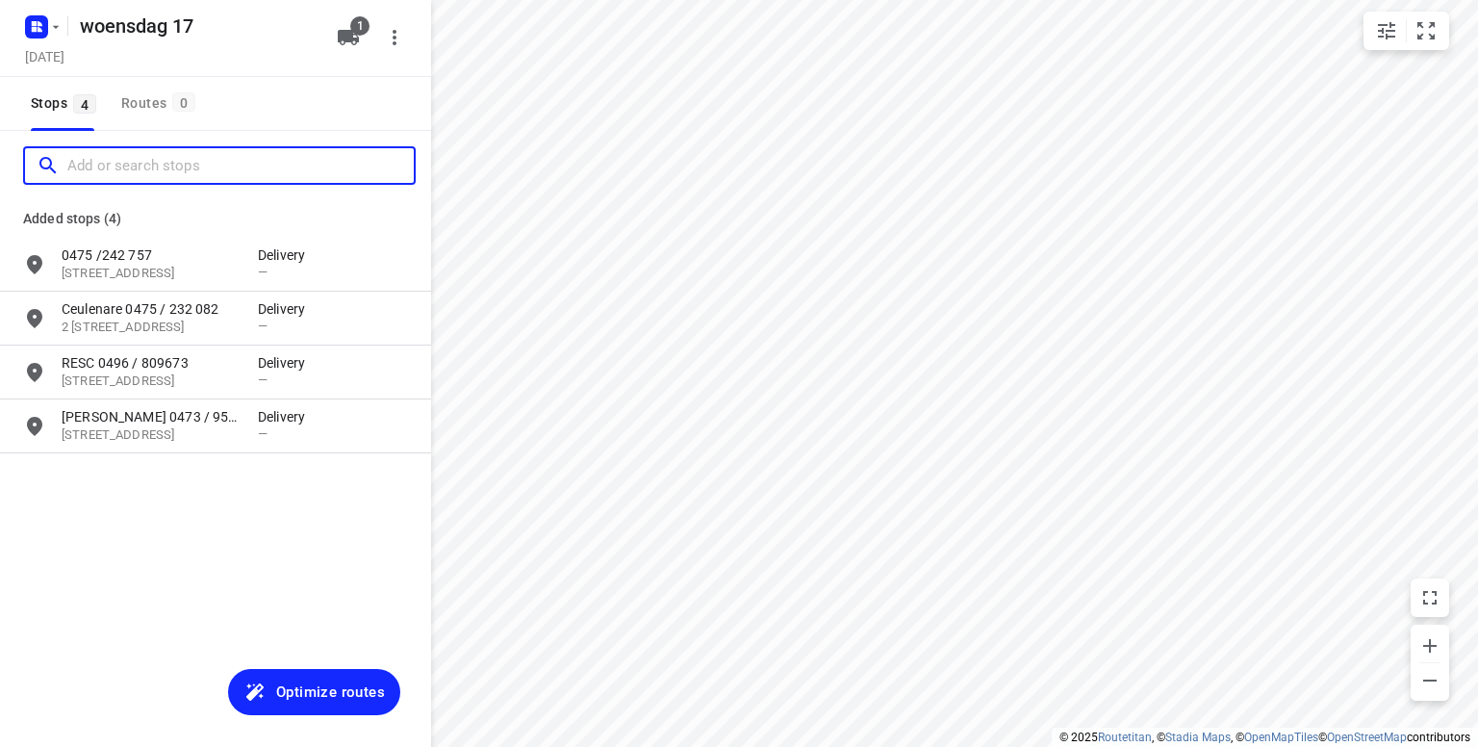
click at [121, 163] on input "Add or search stops" at bounding box center [240, 166] width 346 height 30
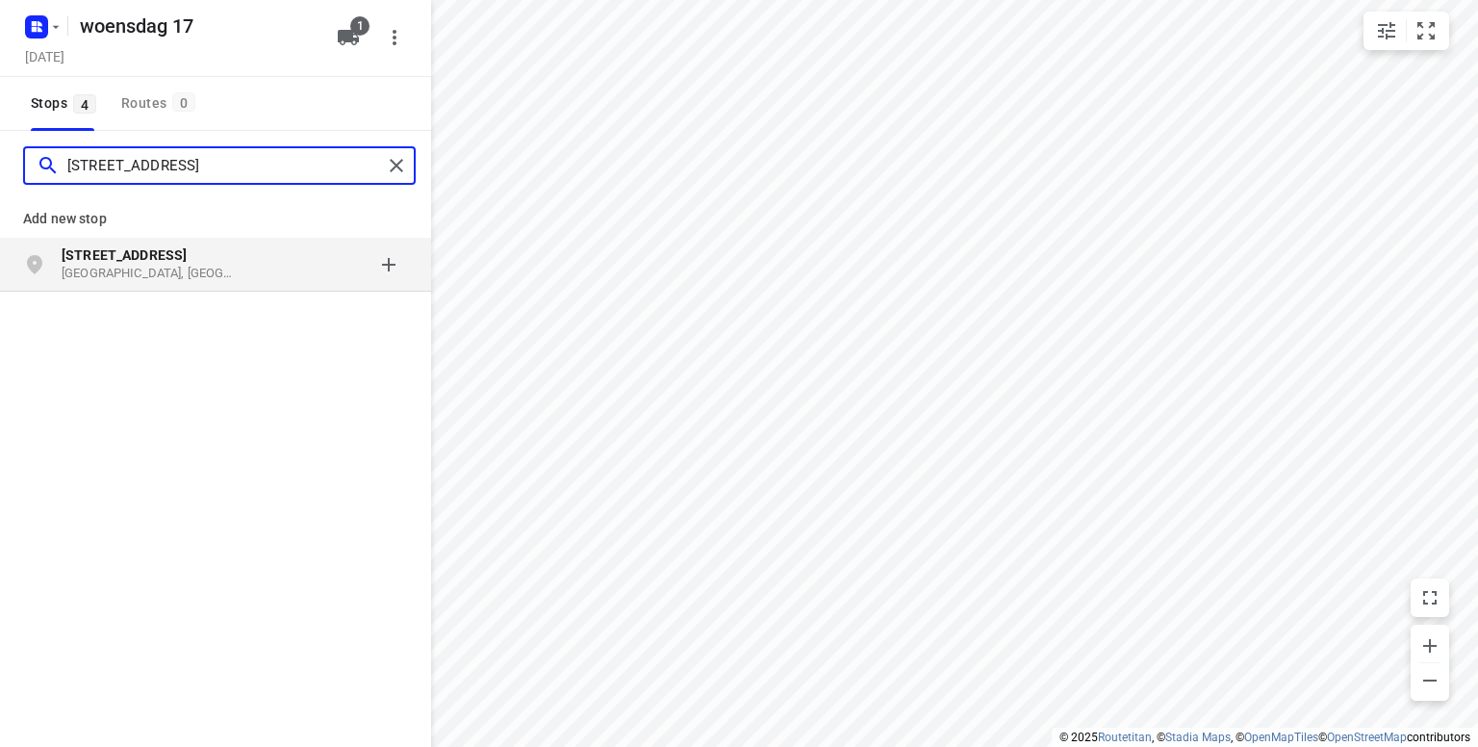
type input "pannebekestraat 34"
click at [97, 265] on p "Brugge, België" at bounding box center [150, 274] width 177 height 18
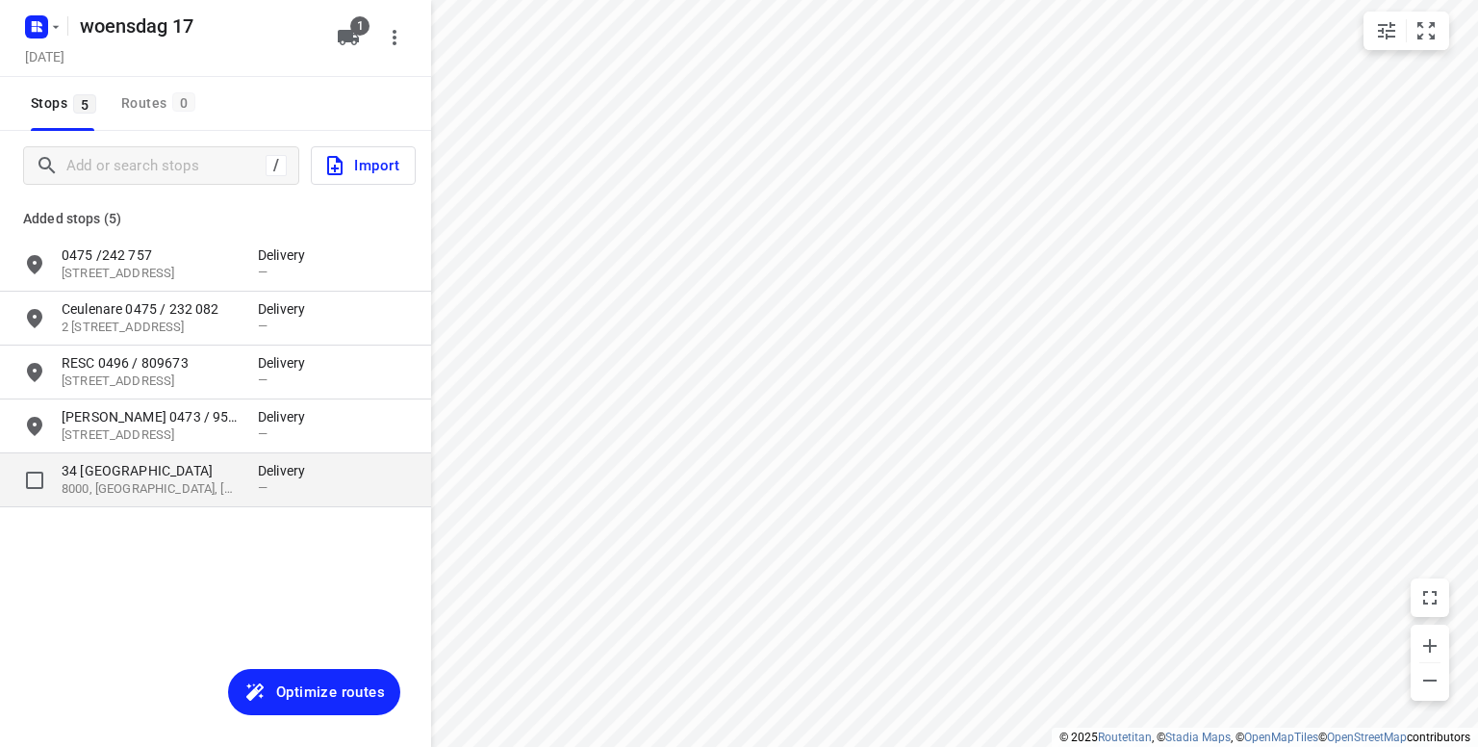
click at [108, 478] on p "34 Pannebekestraat" at bounding box center [150, 470] width 177 height 19
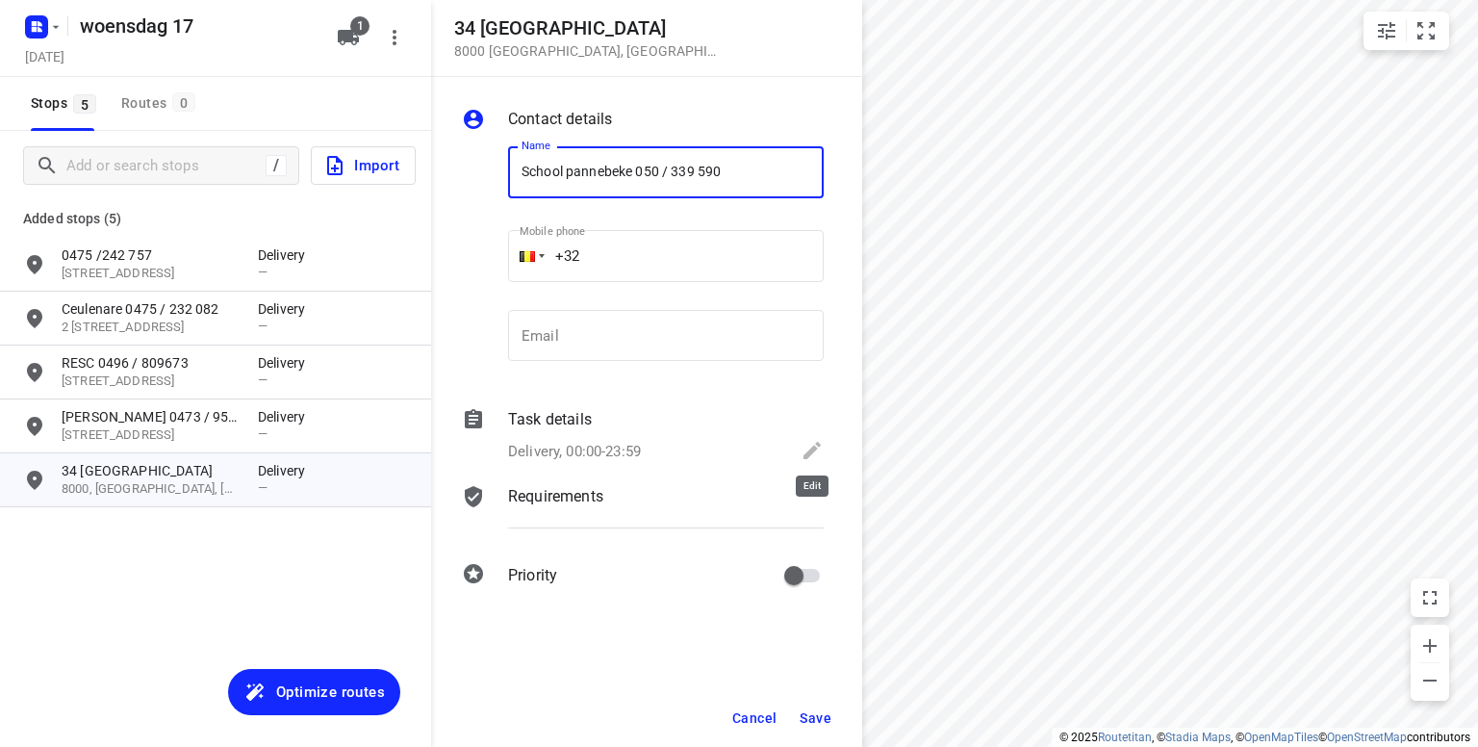
type input "School pannebeke 050 / 339 590"
click at [811, 447] on icon at bounding box center [811, 450] width 17 height 17
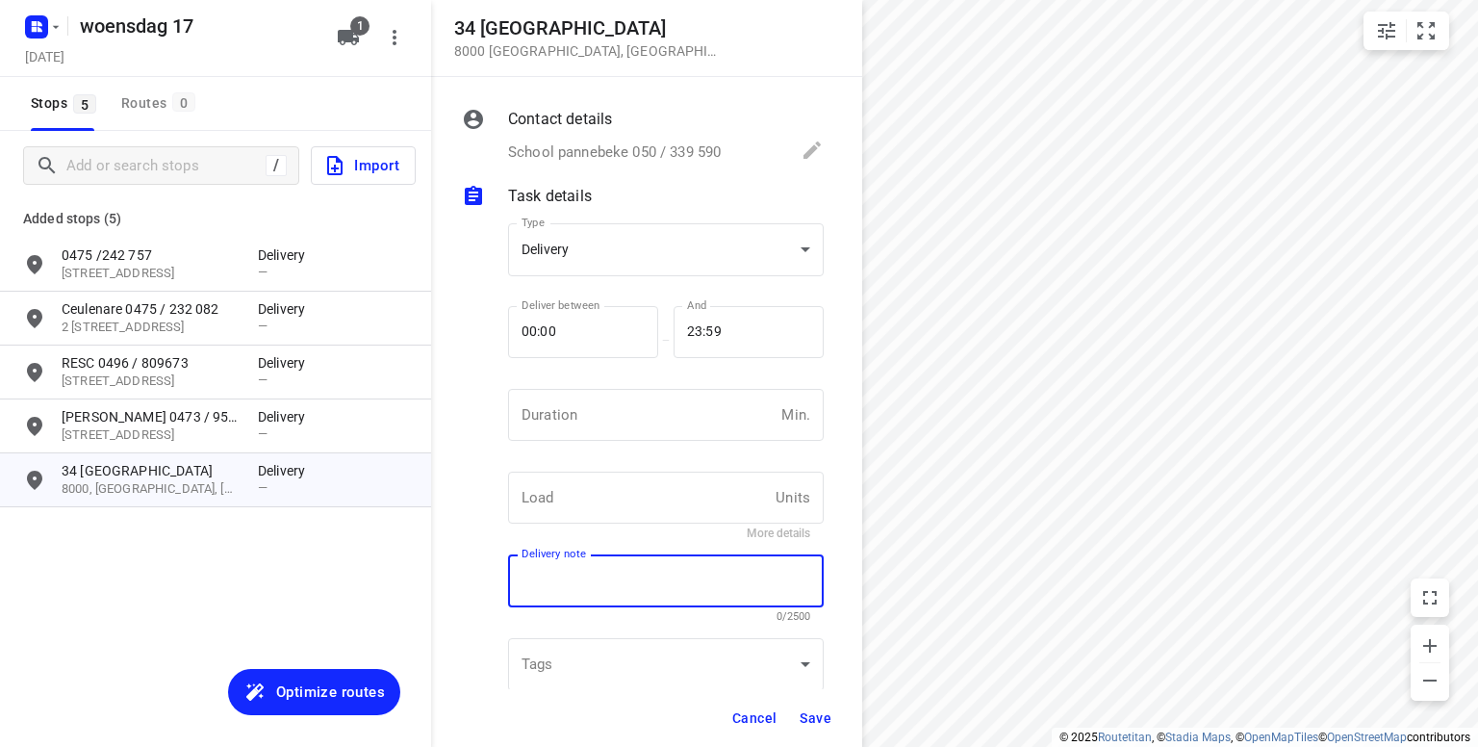
click at [633, 582] on textarea at bounding box center [665, 580] width 289 height 17
type textarea "Gegeven op mail"
click at [816, 723] on span "Save" at bounding box center [816, 717] width 32 height 15
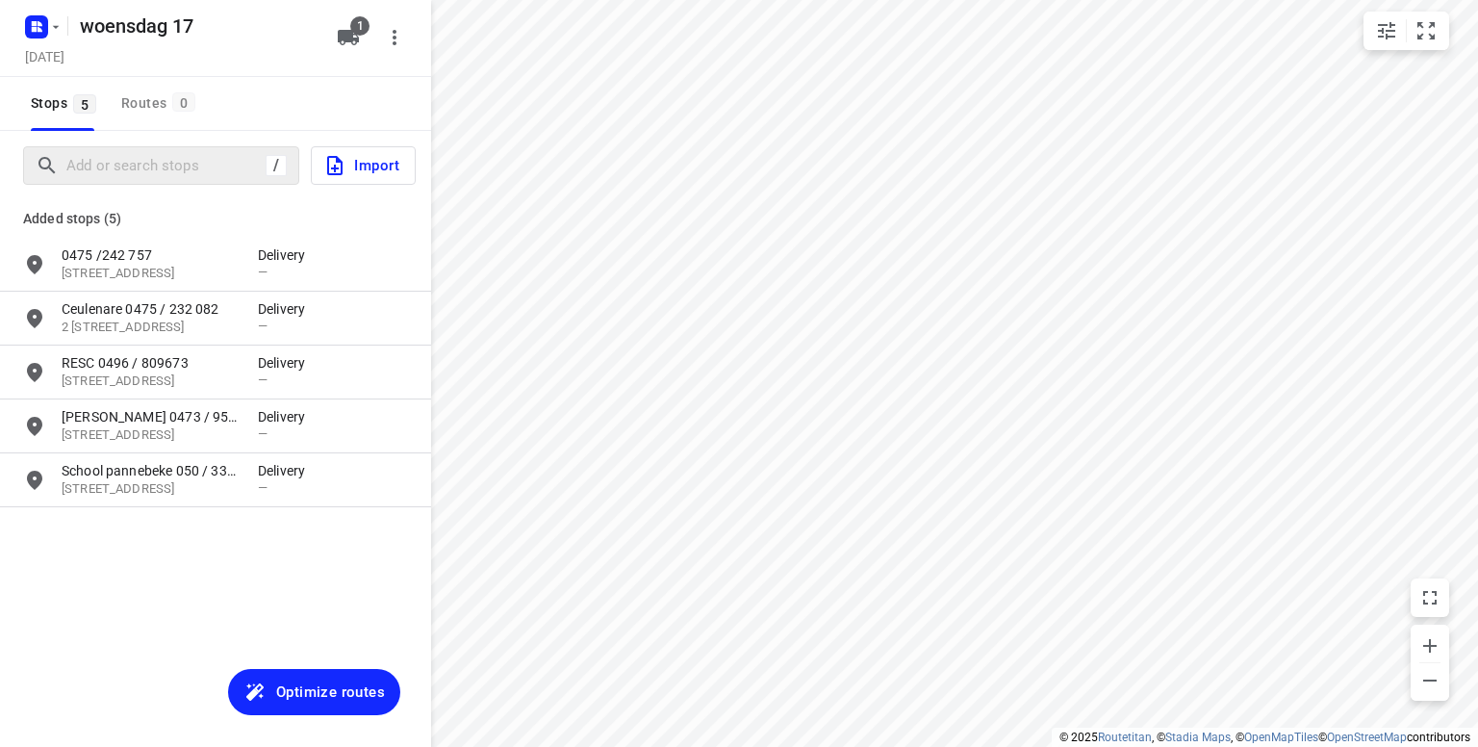
click at [139, 183] on div "/" at bounding box center [161, 165] width 276 height 38
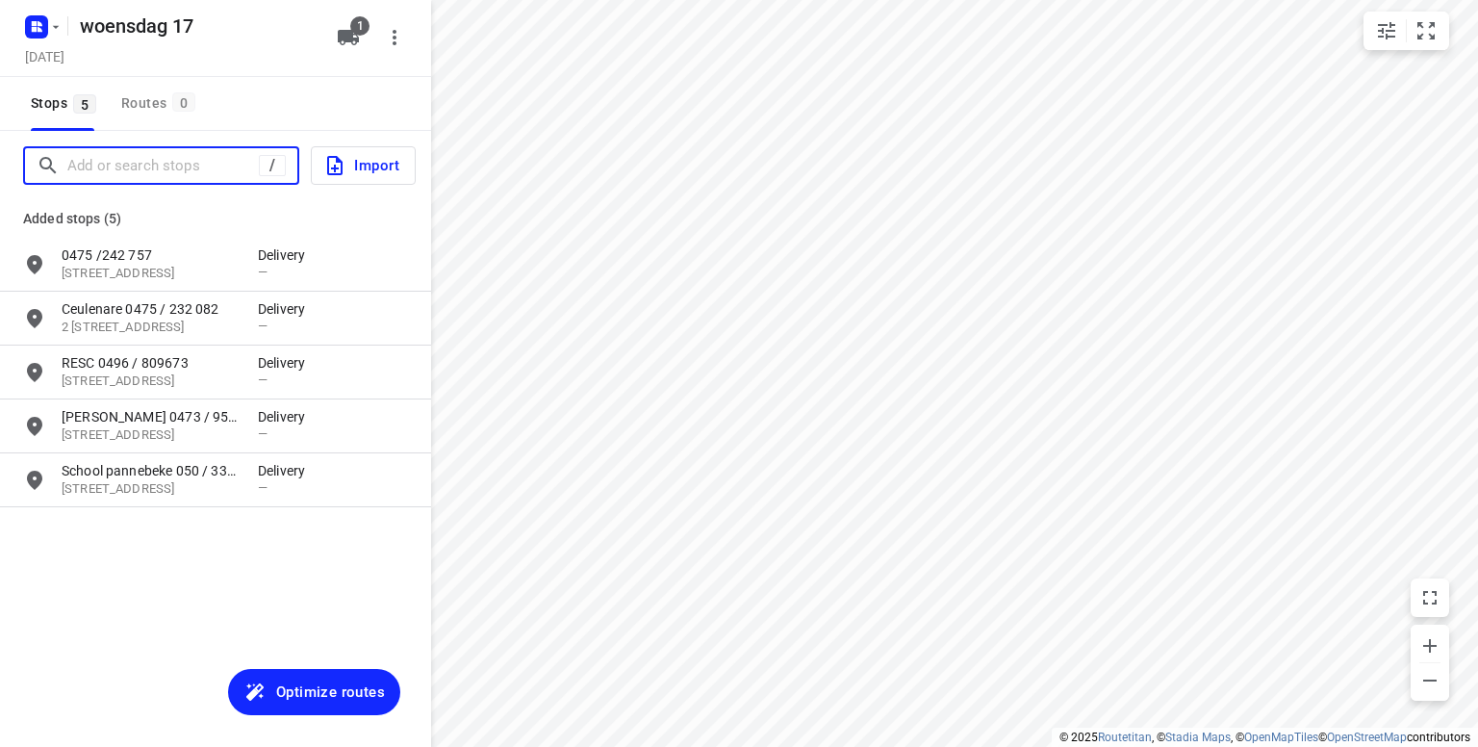
click at [126, 167] on input "Add or search stops" at bounding box center [162, 166] width 191 height 30
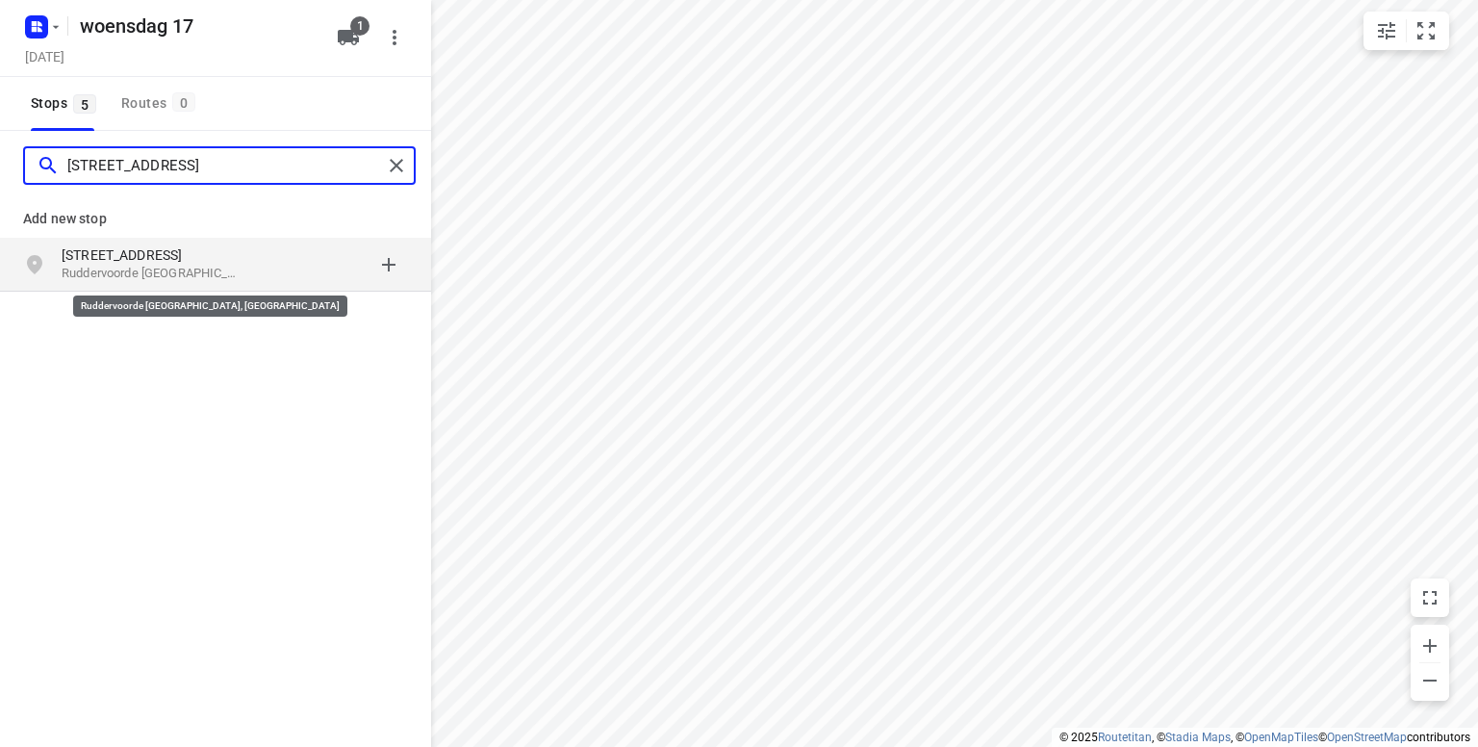
type input "papenhoekstraat 10 ruddervoorde"
click at [132, 270] on p "Ruddervoorde Oostkamp, België" at bounding box center [150, 274] width 177 height 18
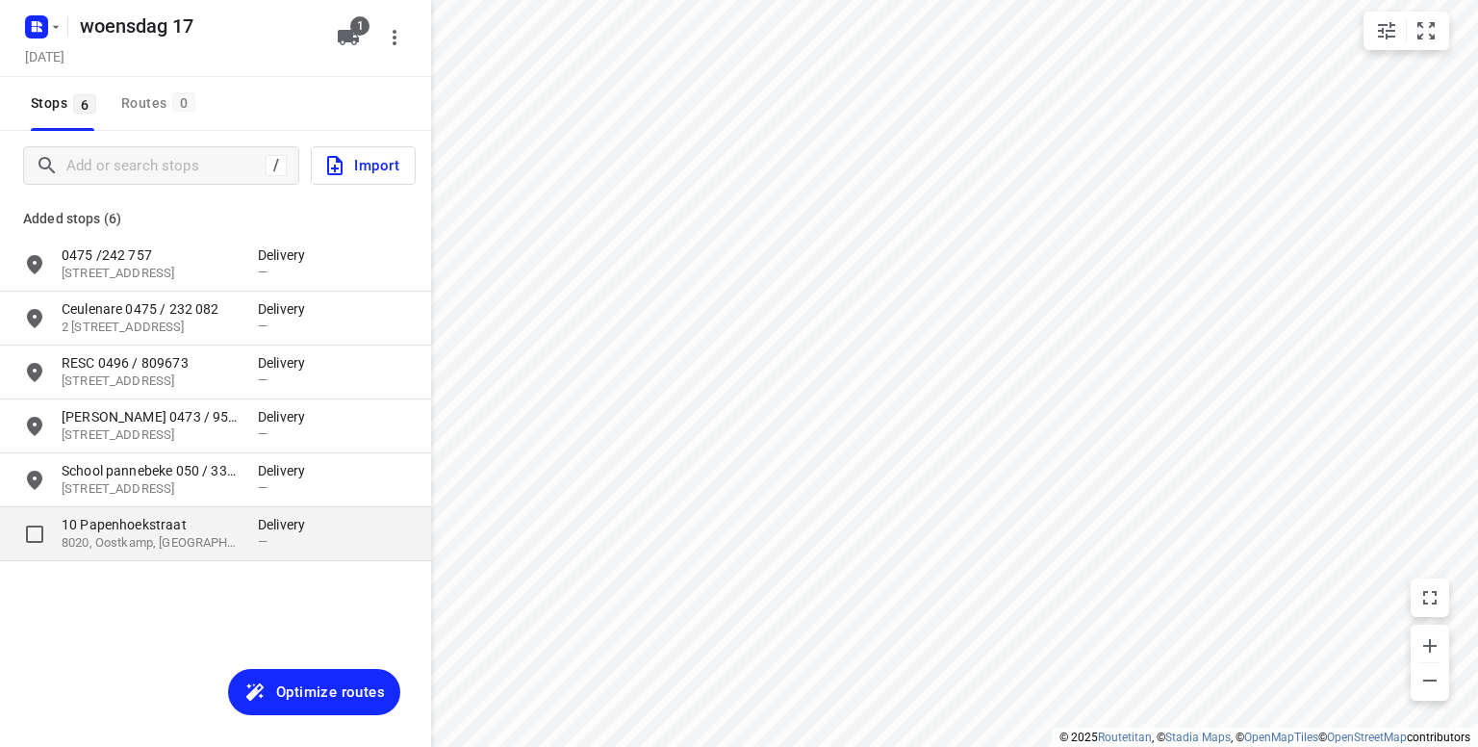
click at [153, 526] on p "10 Papenhoekstraat" at bounding box center [150, 524] width 177 height 19
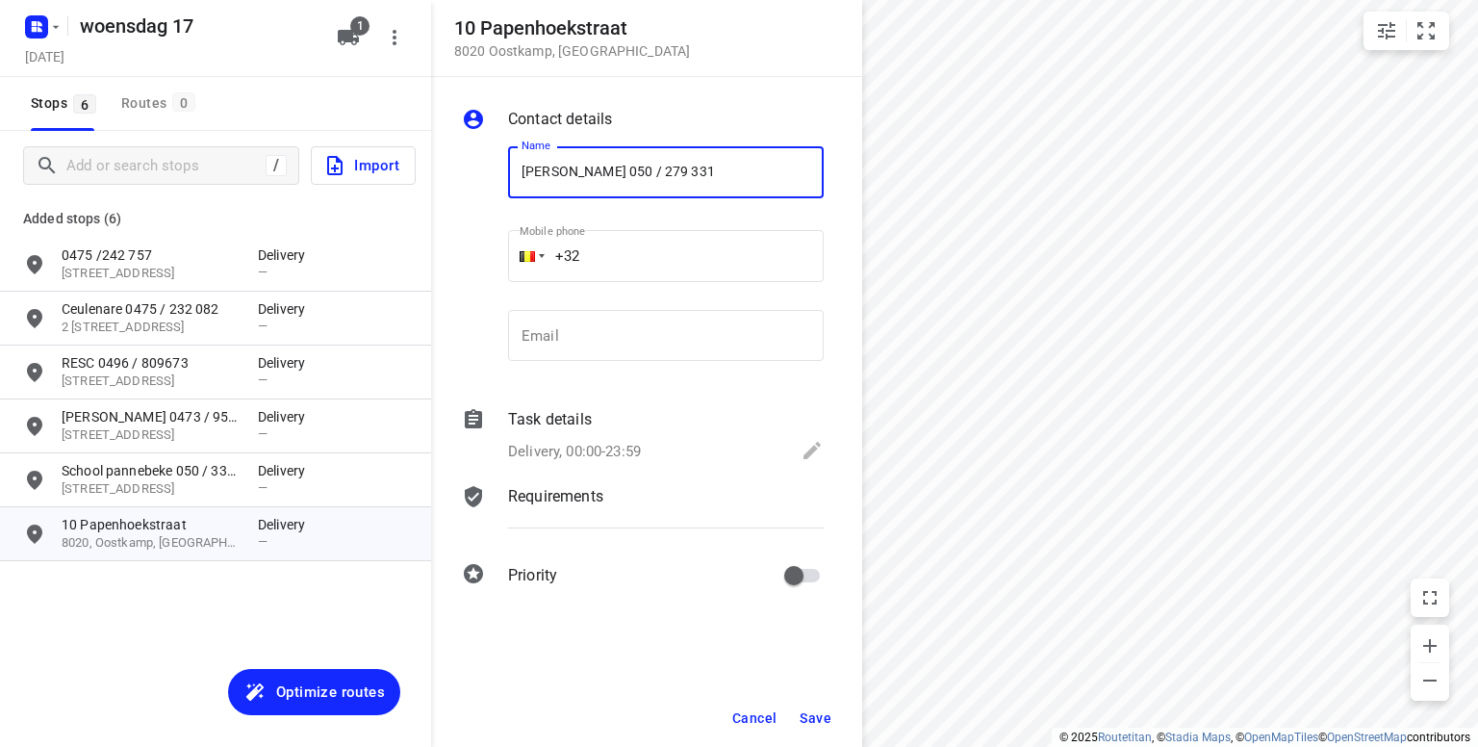
type input "Van Paemel 050 / 279 331"
click at [816, 717] on span "Save" at bounding box center [816, 717] width 32 height 15
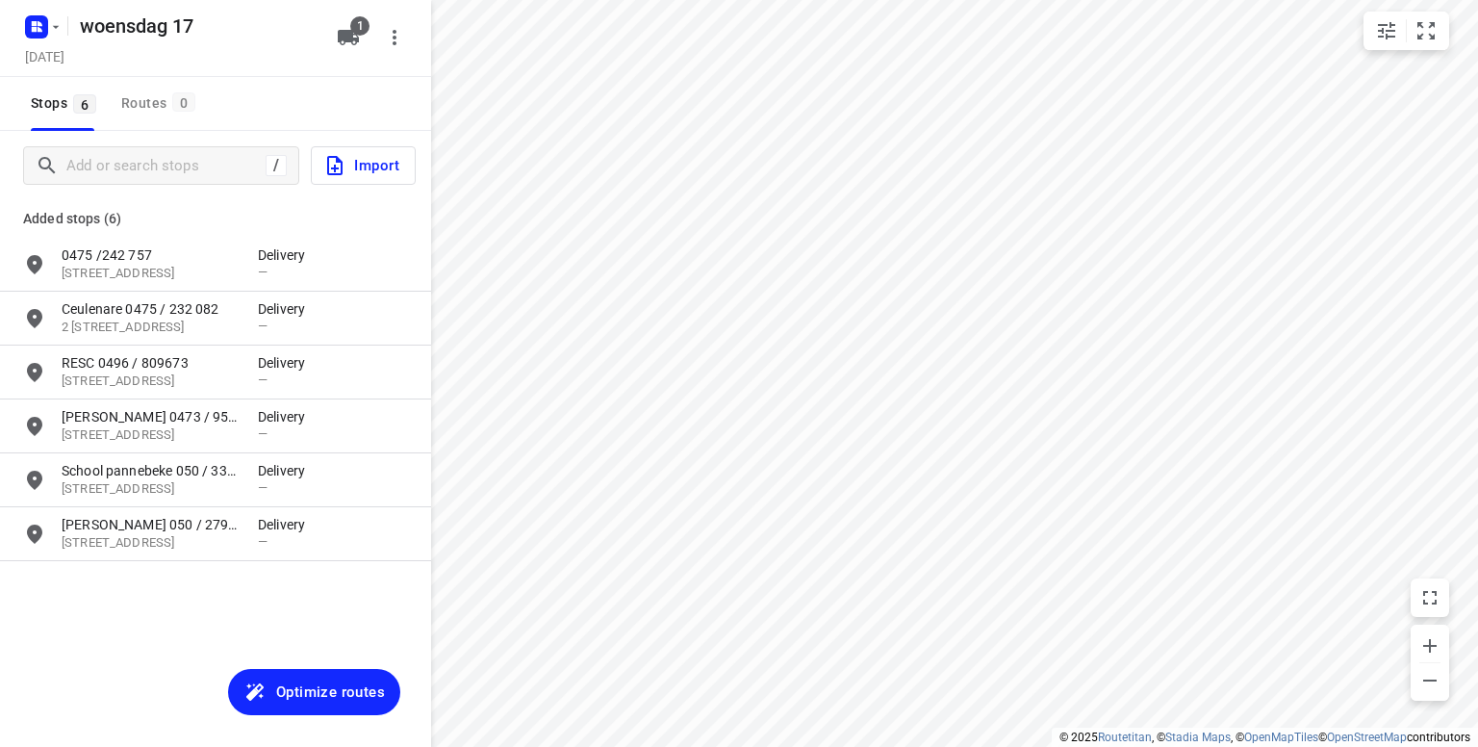
click at [312, 695] on span "Optimize routes" at bounding box center [330, 691] width 109 height 25
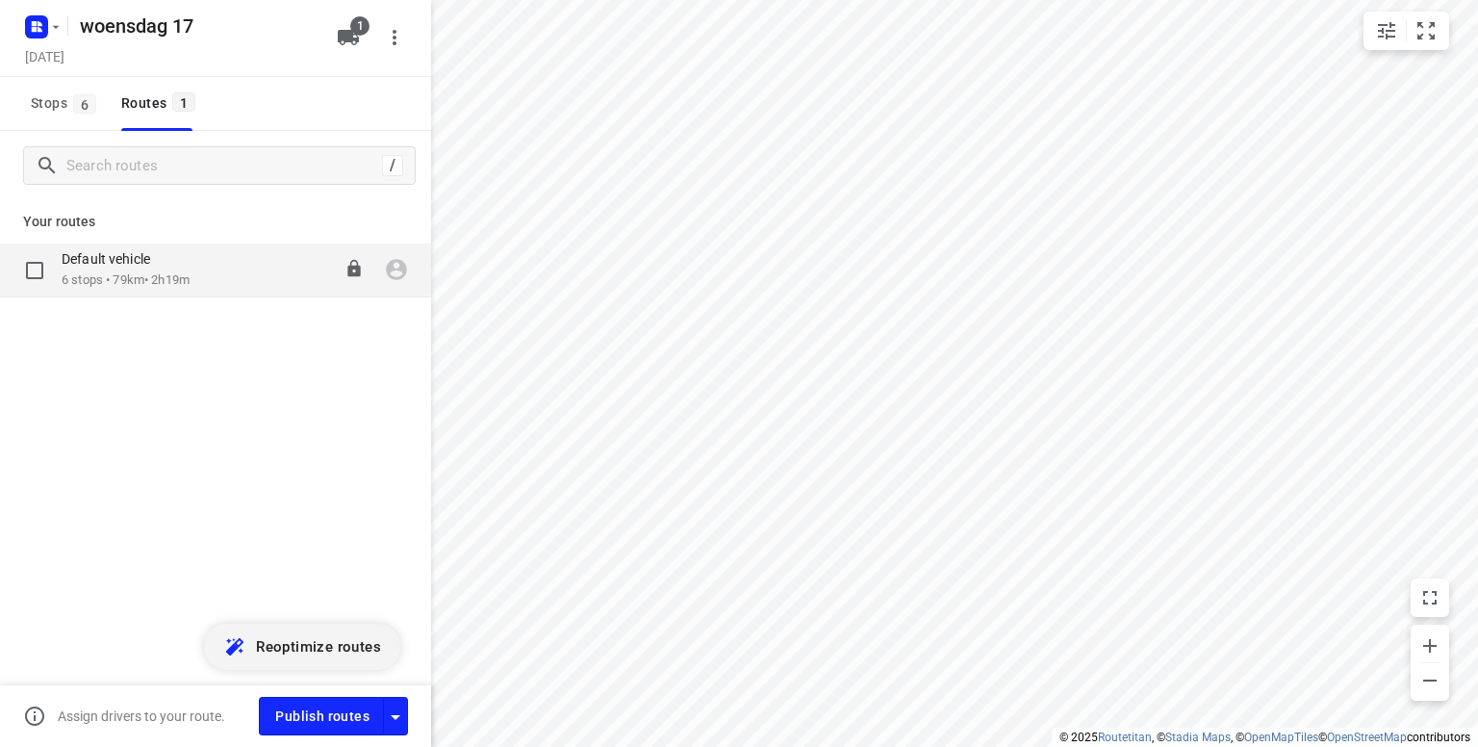
click at [112, 271] on p "6 stops • 79km • 2h19m" at bounding box center [126, 280] width 128 height 18
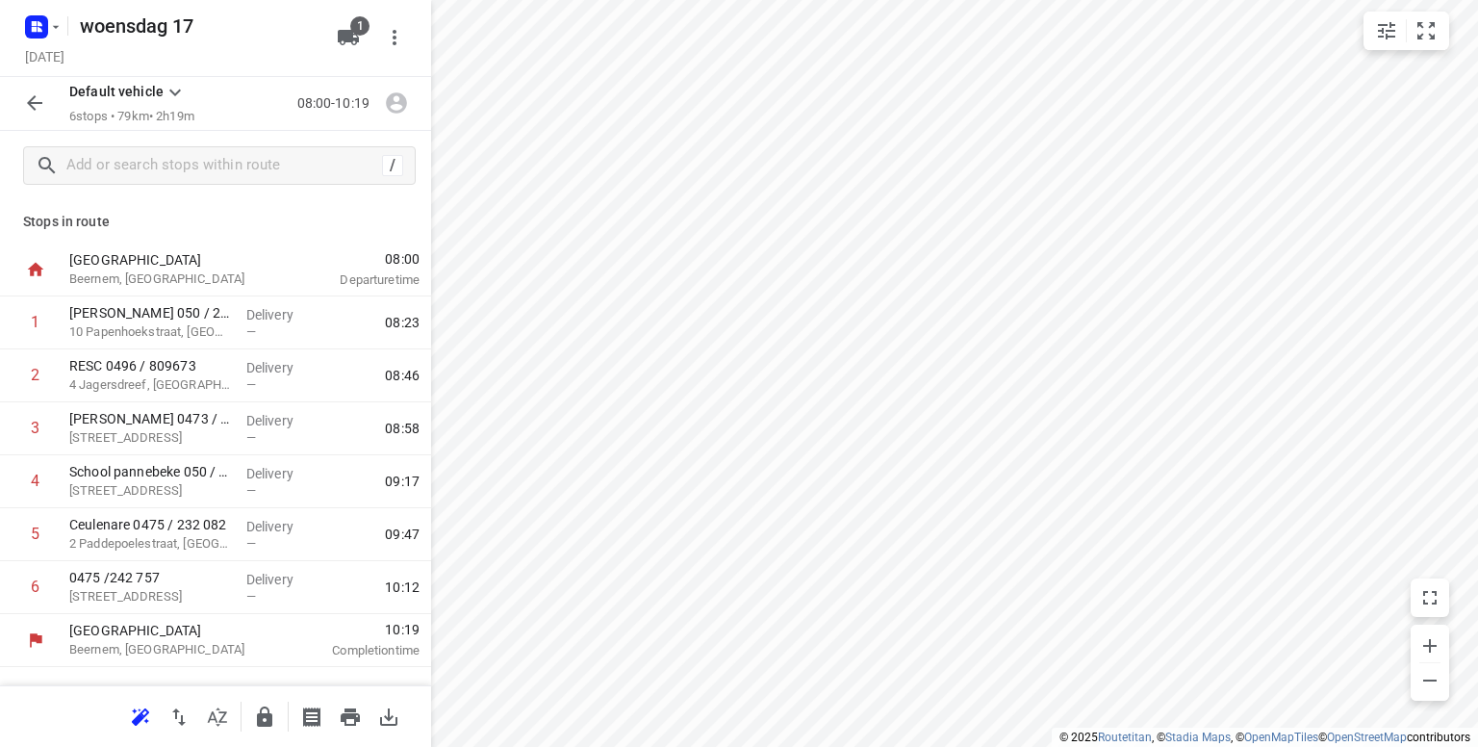
click at [112, 271] on p "Beernem, Belgium" at bounding box center [169, 278] width 200 height 19
click at [176, 720] on icon "button" at bounding box center [178, 716] width 23 height 23
click at [1431, 686] on icon "button" at bounding box center [1429, 680] width 23 height 23
click at [264, 717] on icon "button" at bounding box center [264, 716] width 23 height 23
click at [41, 23] on icon "button" at bounding box center [40, 23] width 5 height 5
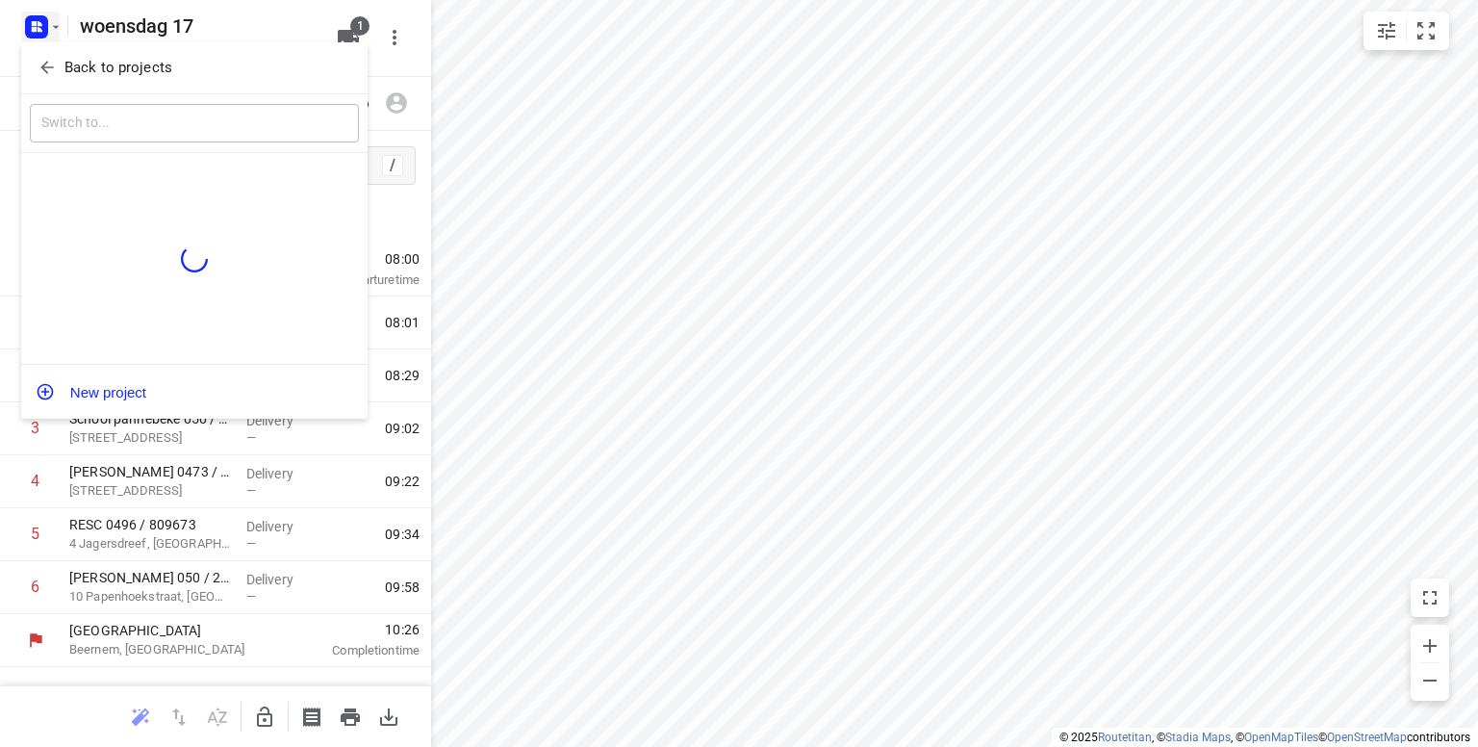
click at [50, 62] on icon "button" at bounding box center [47, 67] width 19 height 19
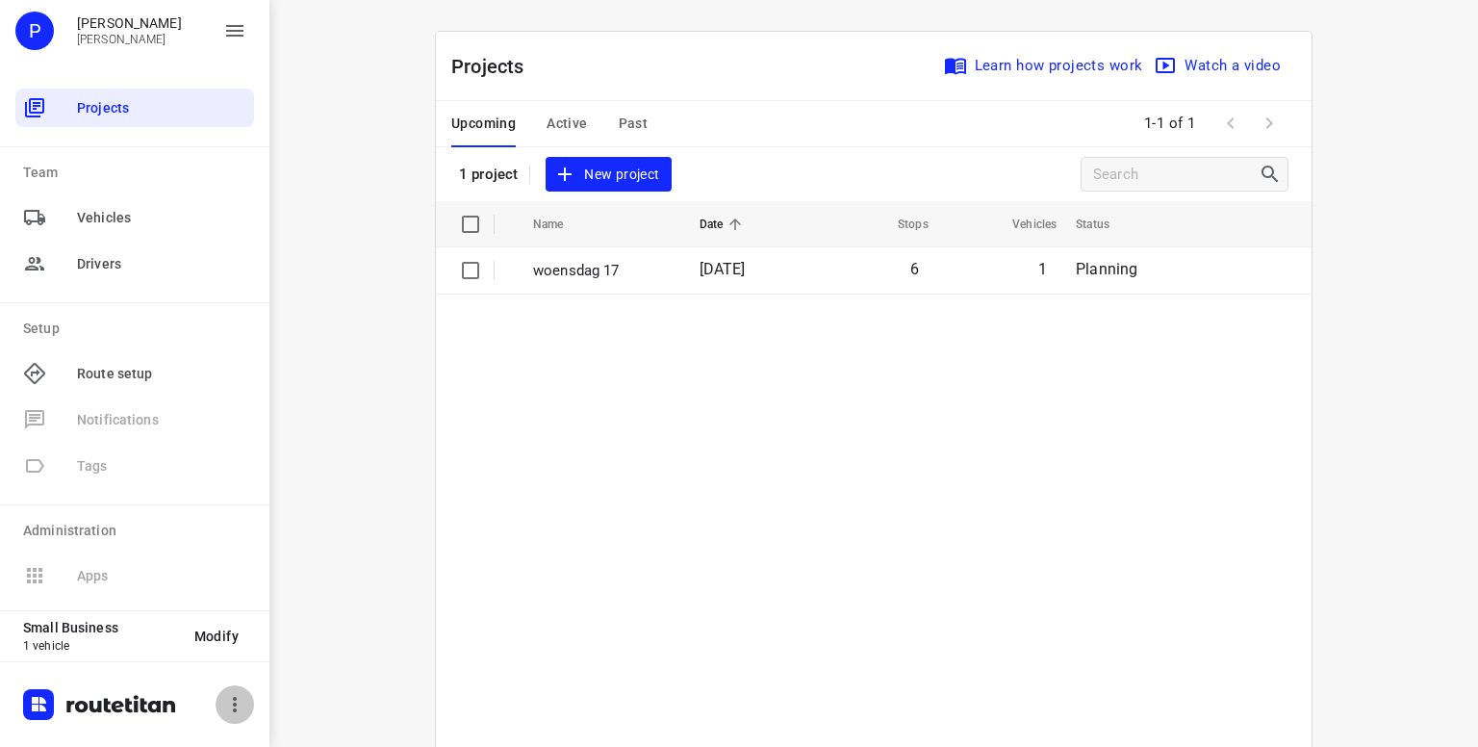
click at [235, 703] on icon "button" at bounding box center [235, 704] width 4 height 15
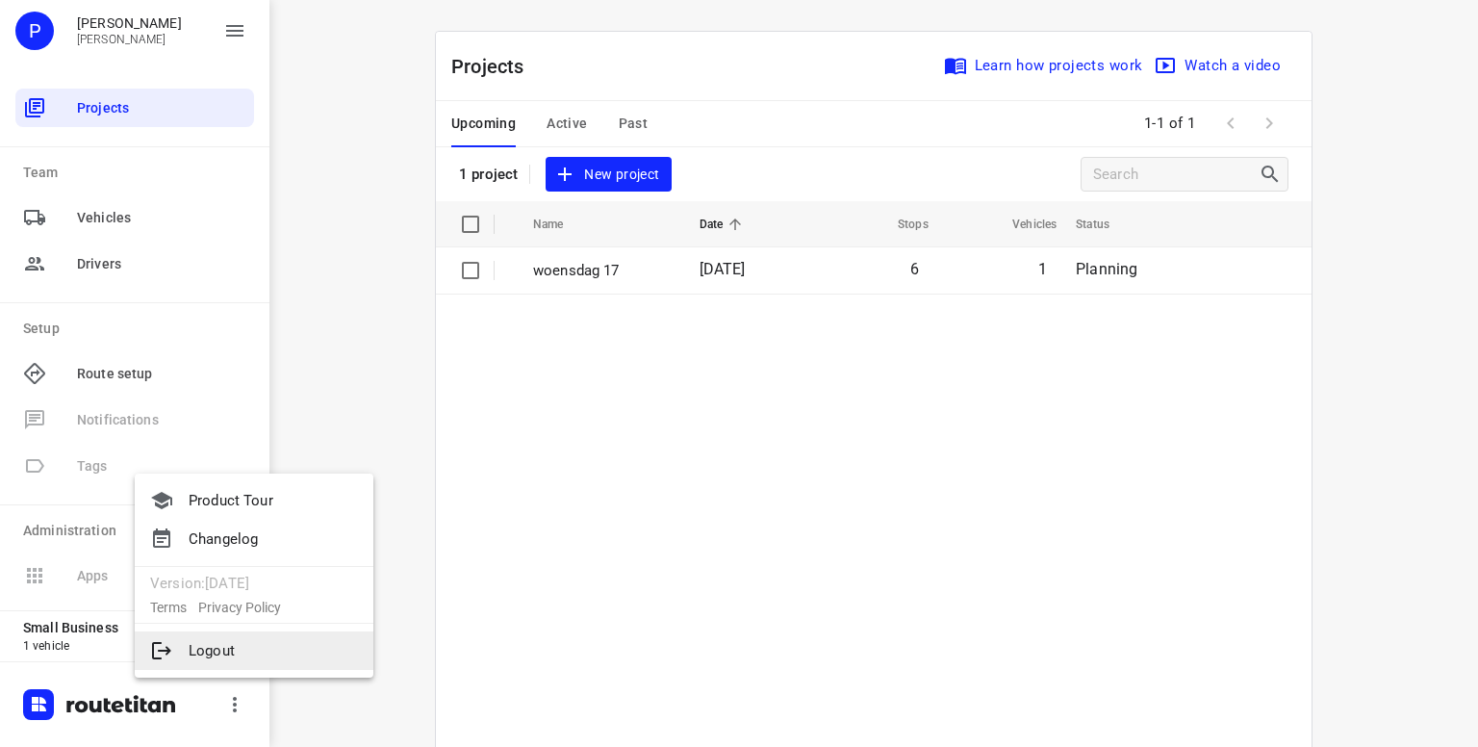
click at [195, 637] on li "Logout" at bounding box center [254, 650] width 239 height 38
